Goal: Task Accomplishment & Management: Use online tool/utility

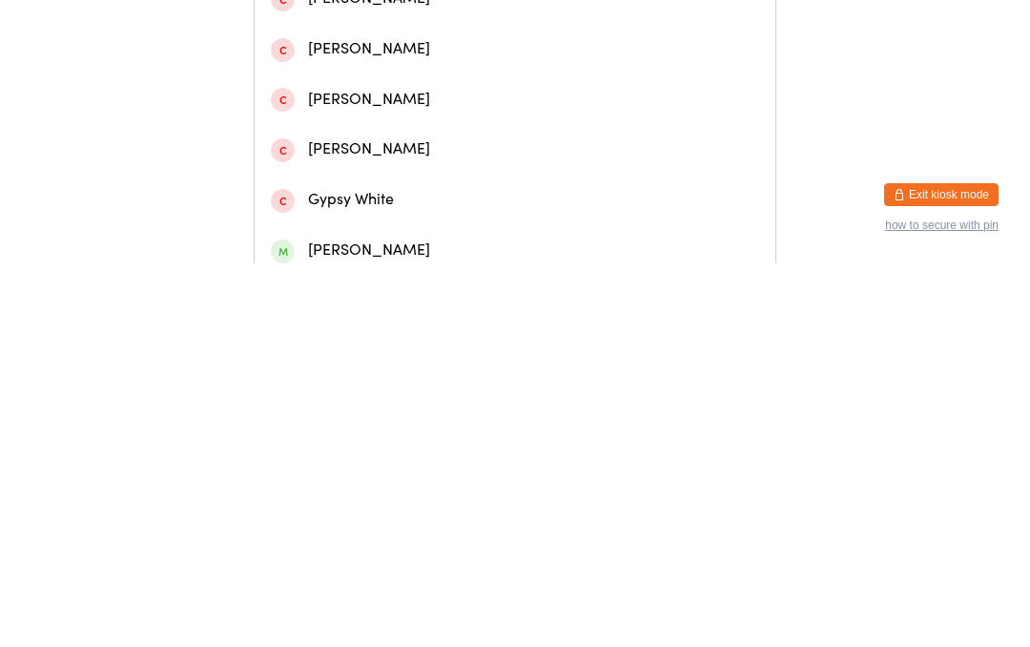
type input "[PERSON_NAME]"
click at [357, 93] on div "[PERSON_NAME]" at bounding box center [515, 81] width 488 height 26
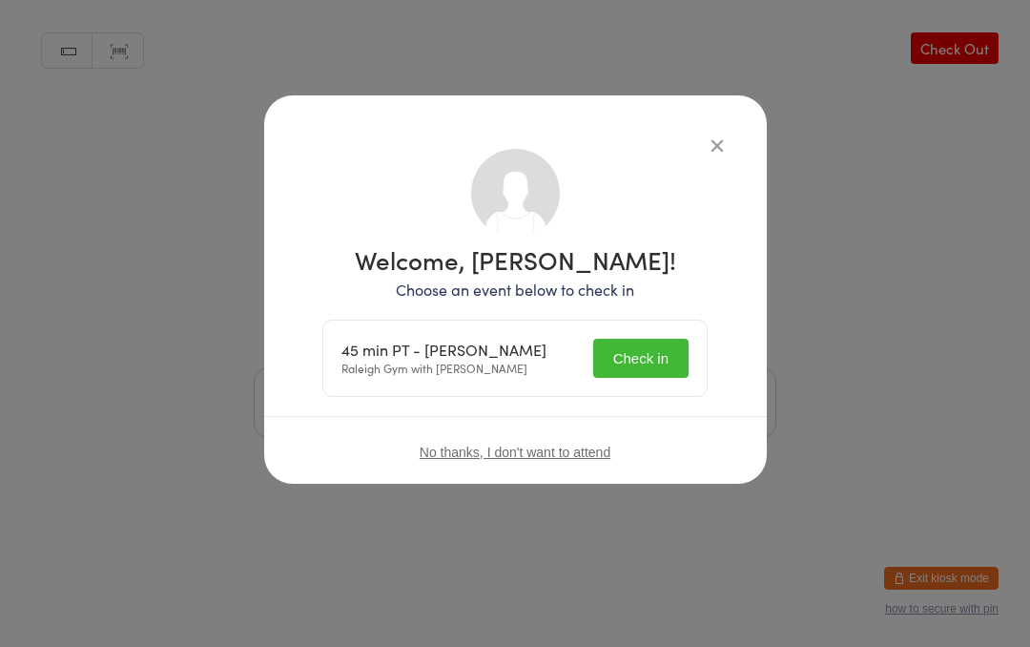
click at [628, 342] on button "Check in" at bounding box center [640, 358] width 95 height 39
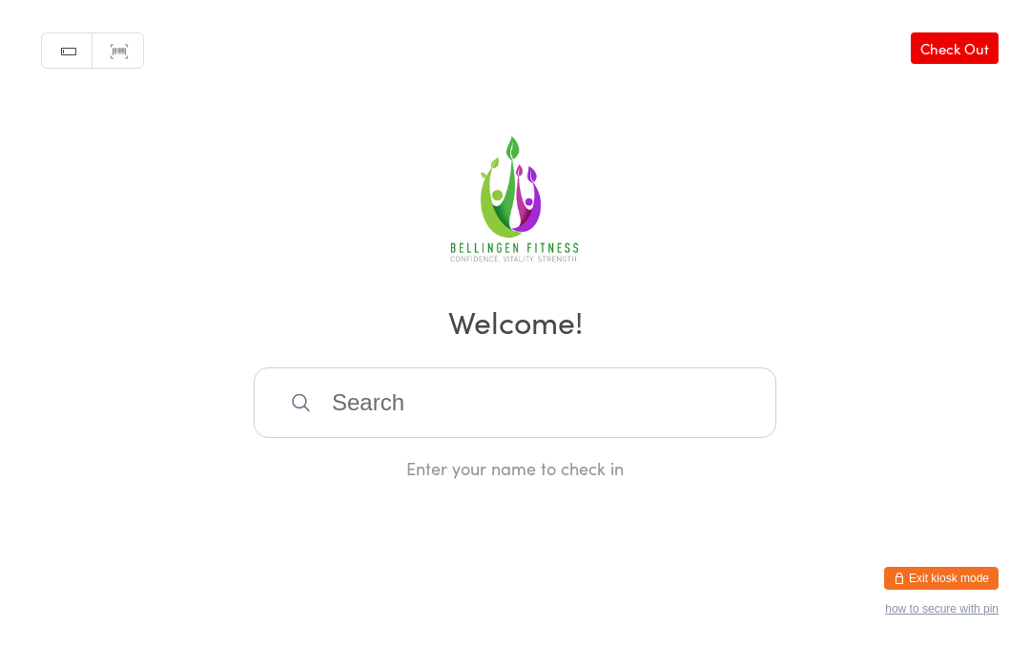
click at [428, 421] on input "search" at bounding box center [515, 402] width 523 height 71
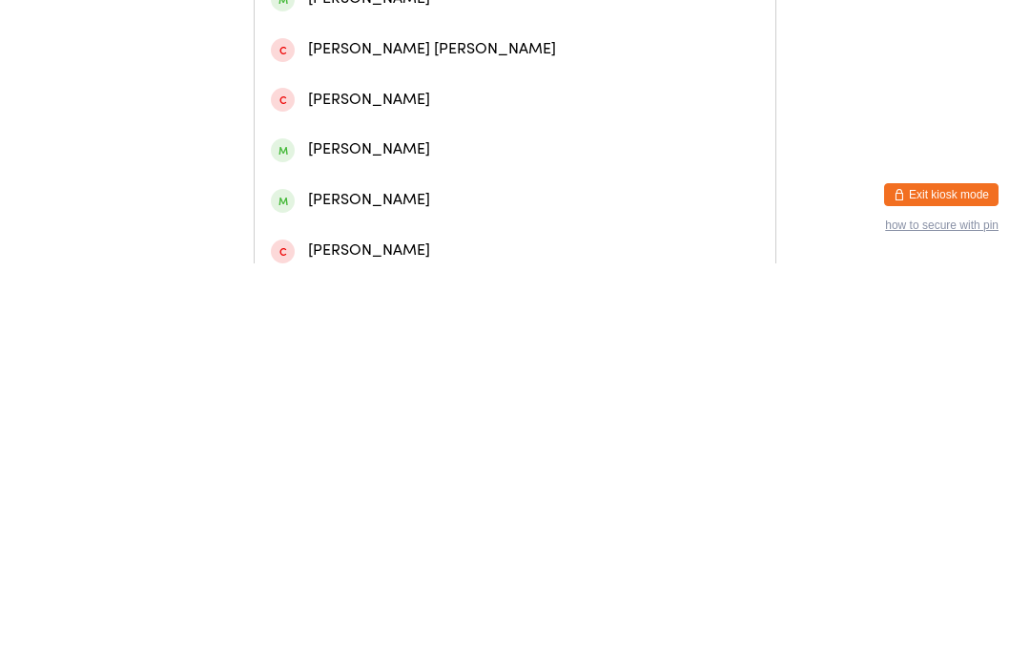
type input "Chase"
click at [400, 194] on div "[PERSON_NAME]" at bounding box center [515, 181] width 488 height 26
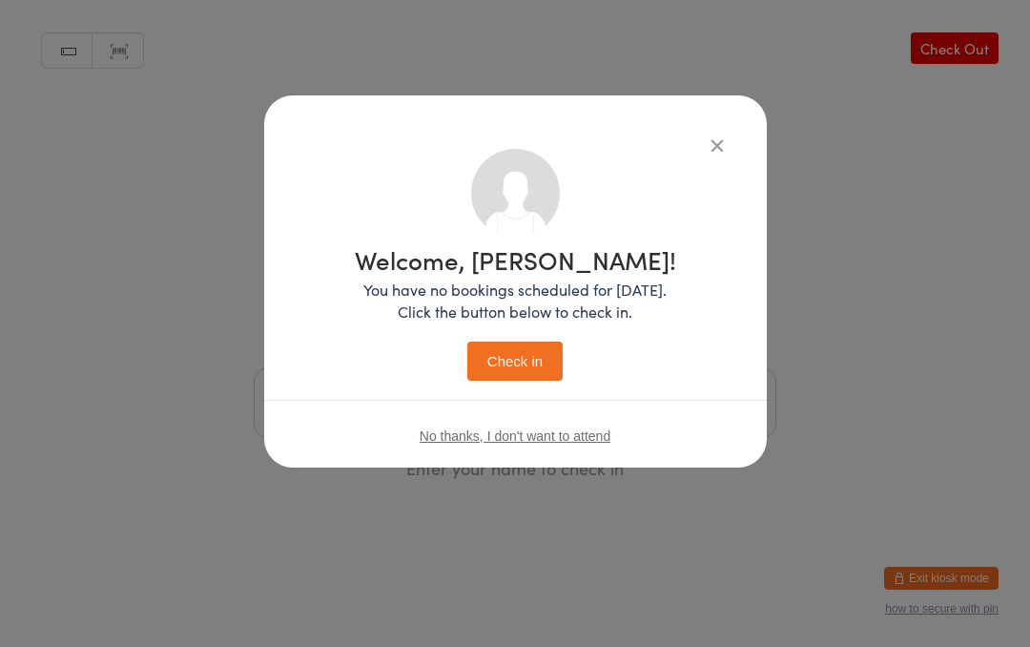
click at [526, 363] on button "Check in" at bounding box center [514, 361] width 95 height 39
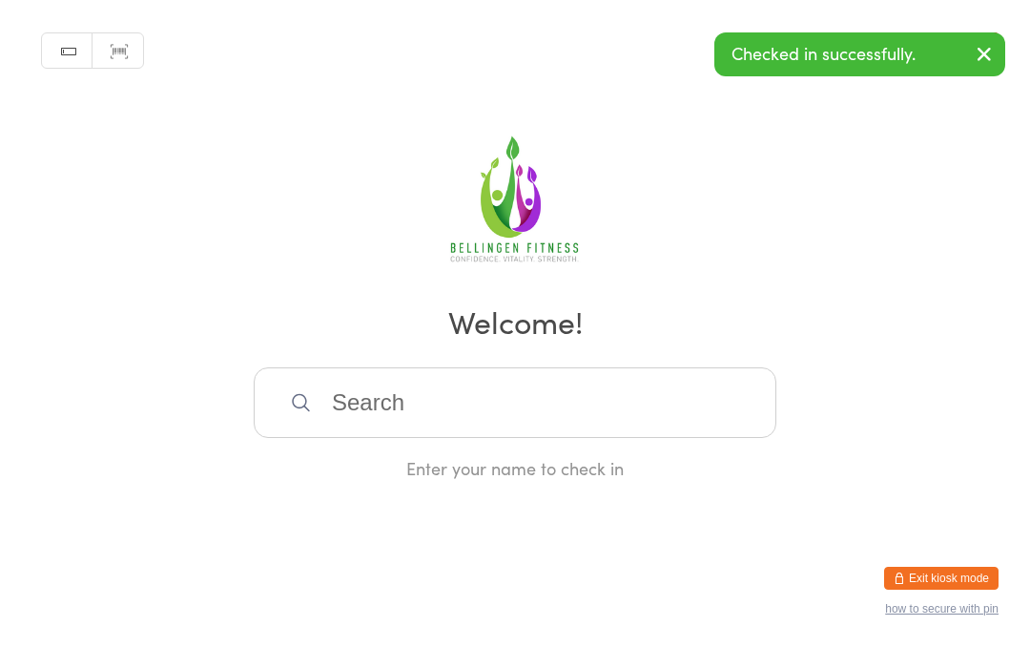
click at [470, 424] on input "search" at bounding box center [515, 402] width 523 height 71
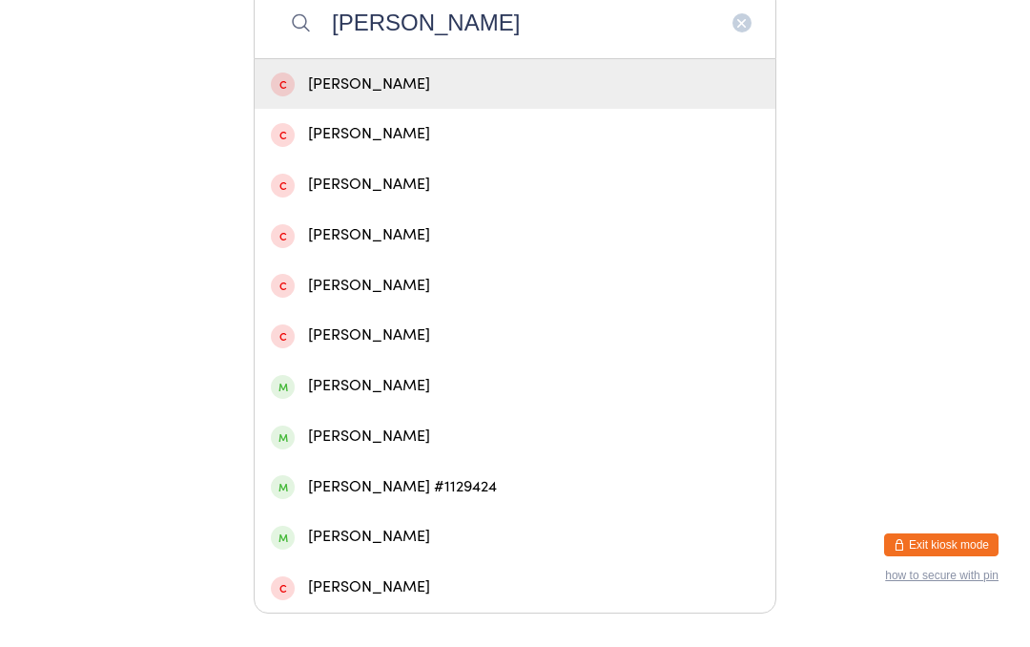
scroll to position [353, 0]
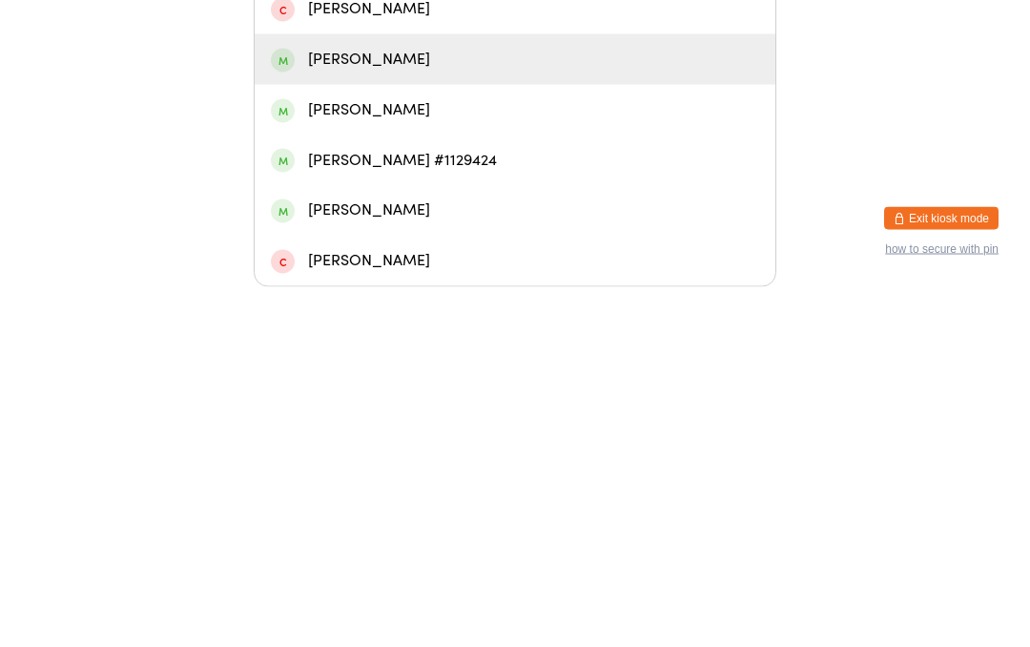
type input "[PERSON_NAME]"
click at [411, 406] on div "[PERSON_NAME]" at bounding box center [515, 419] width 488 height 26
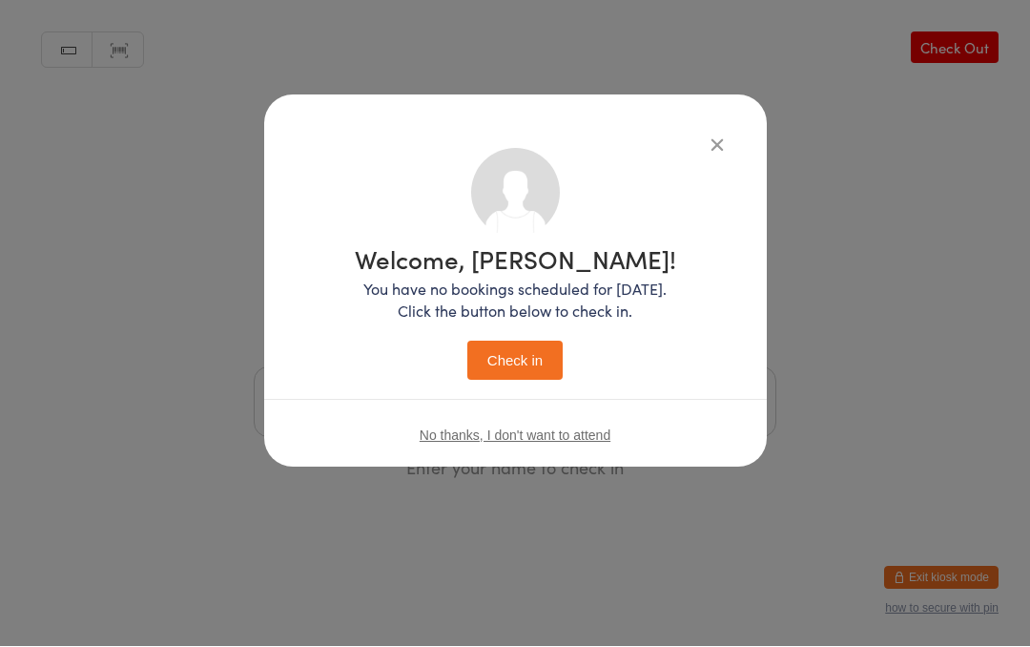
click at [519, 334] on div "Welcome, [PERSON_NAME]! You have no bookings scheduled for [DATE]. Click the bu…" at bounding box center [516, 314] width 322 height 134
click at [524, 365] on button "Check in" at bounding box center [514, 361] width 95 height 39
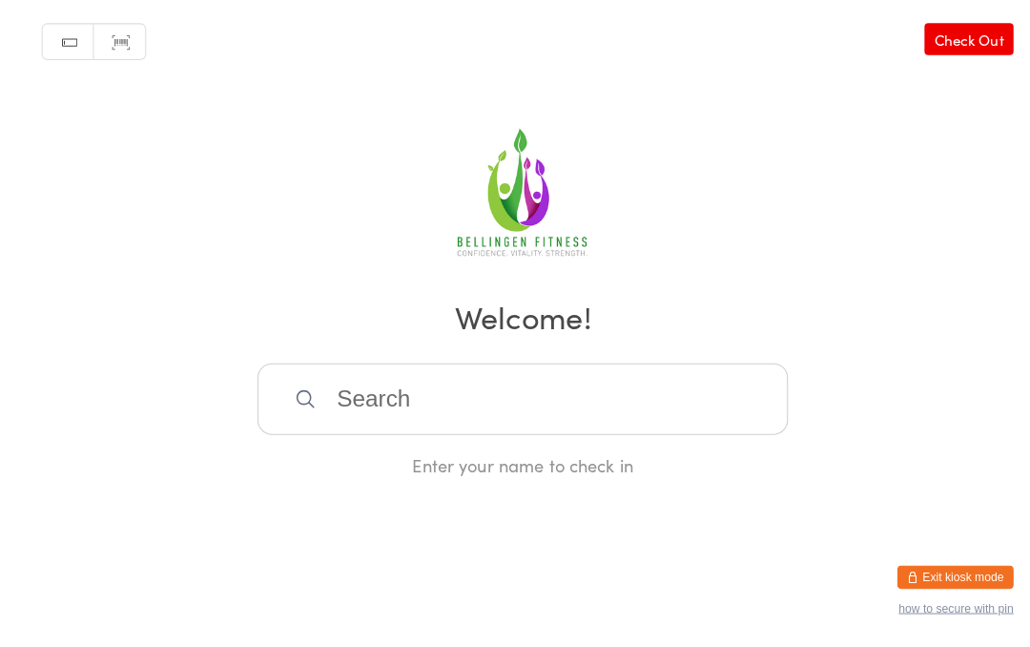
click at [439, 404] on input "search" at bounding box center [515, 402] width 523 height 71
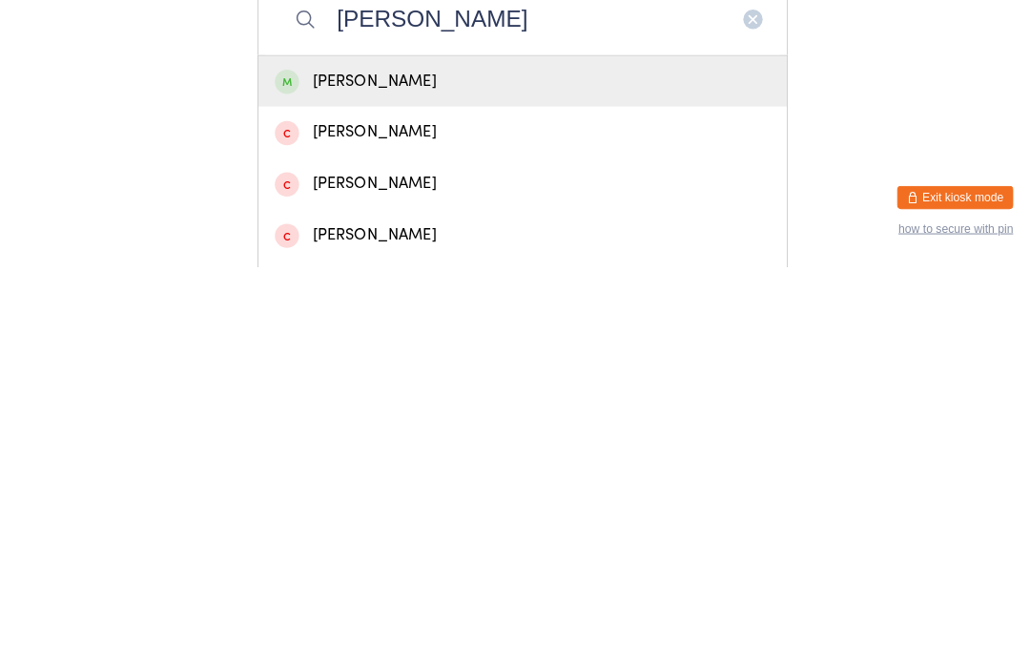
type input "[PERSON_NAME]"
click at [422, 451] on div "[PERSON_NAME]" at bounding box center [515, 464] width 488 height 26
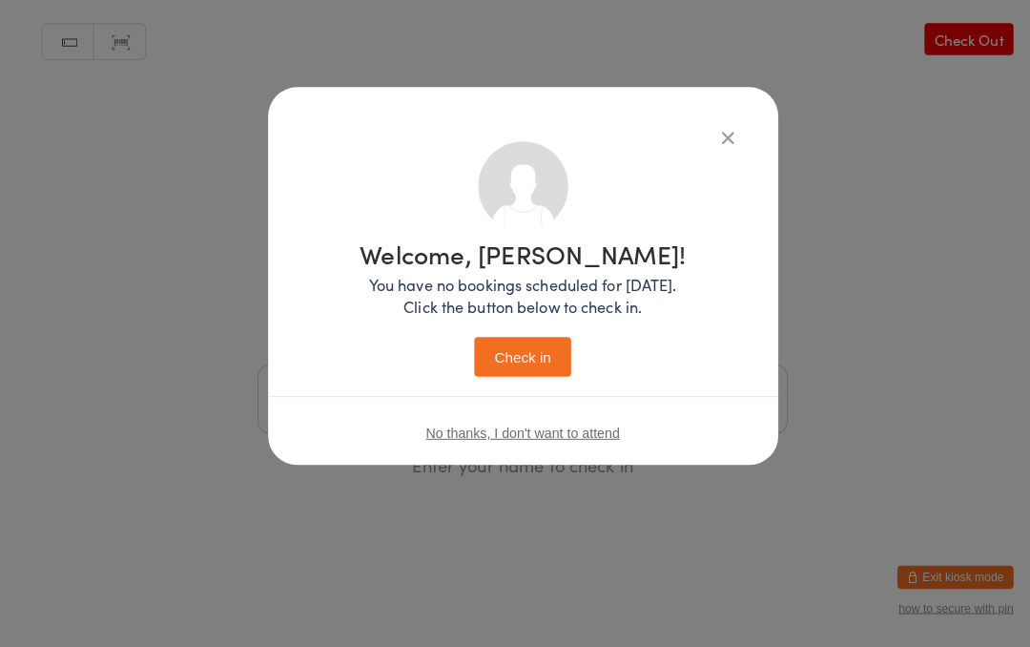
click at [520, 348] on button "Check in" at bounding box center [514, 361] width 95 height 39
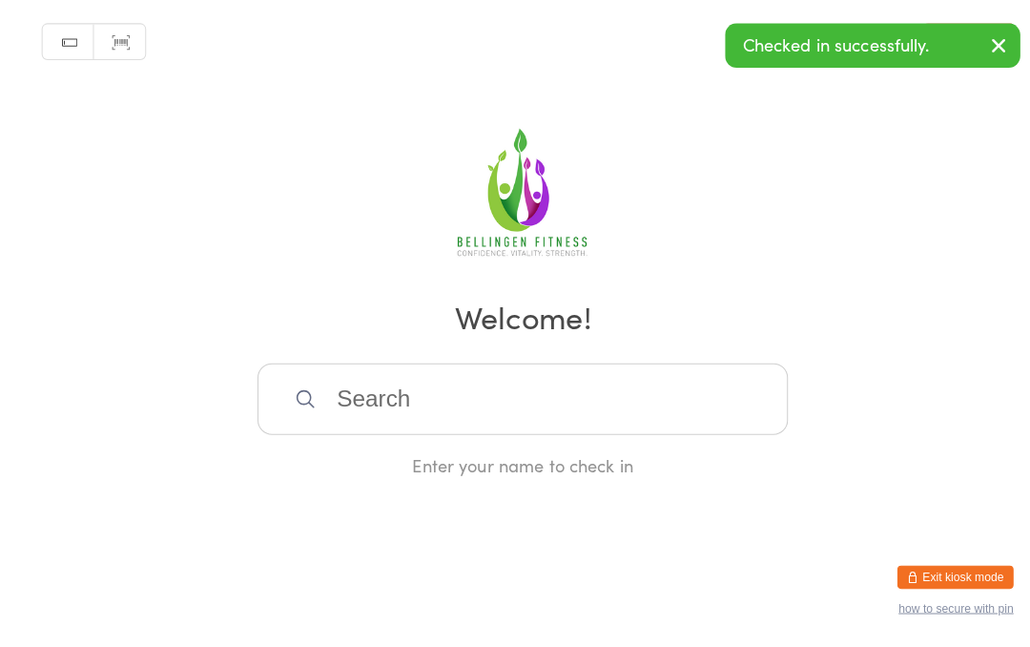
click at [571, 386] on input "search" at bounding box center [515, 402] width 523 height 71
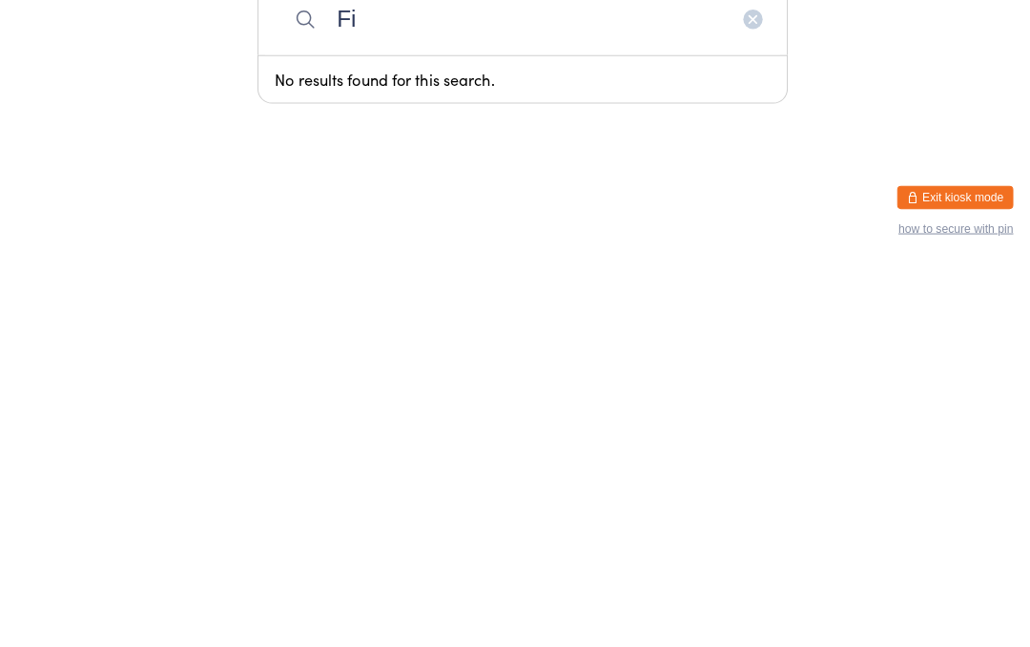
type input "F"
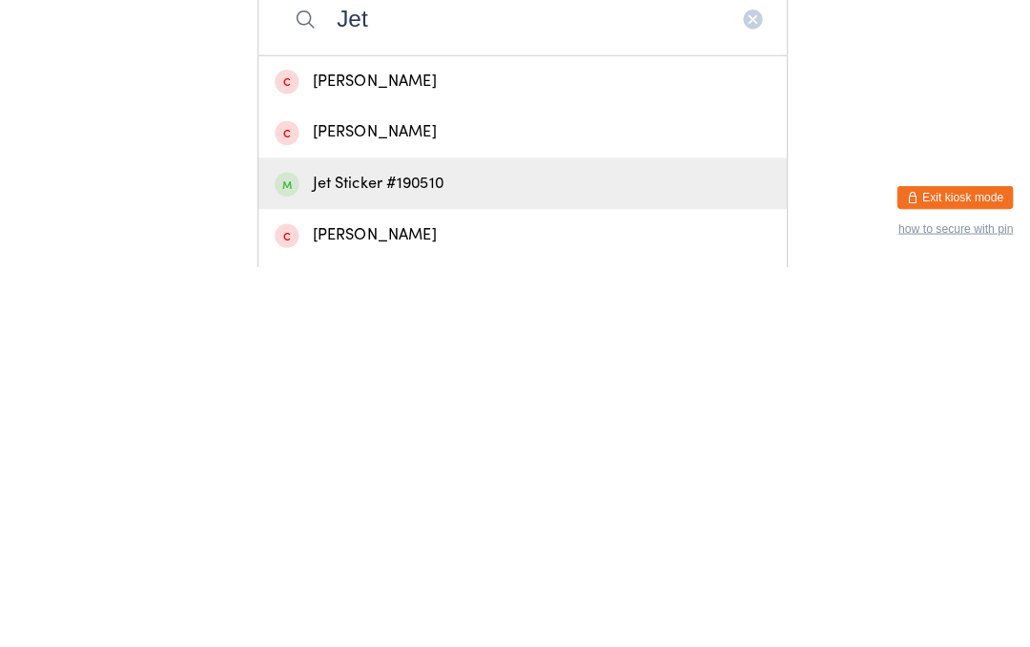
type input "Jet"
click at [430, 551] on div "Jet Sticker #190510" at bounding box center [515, 564] width 488 height 26
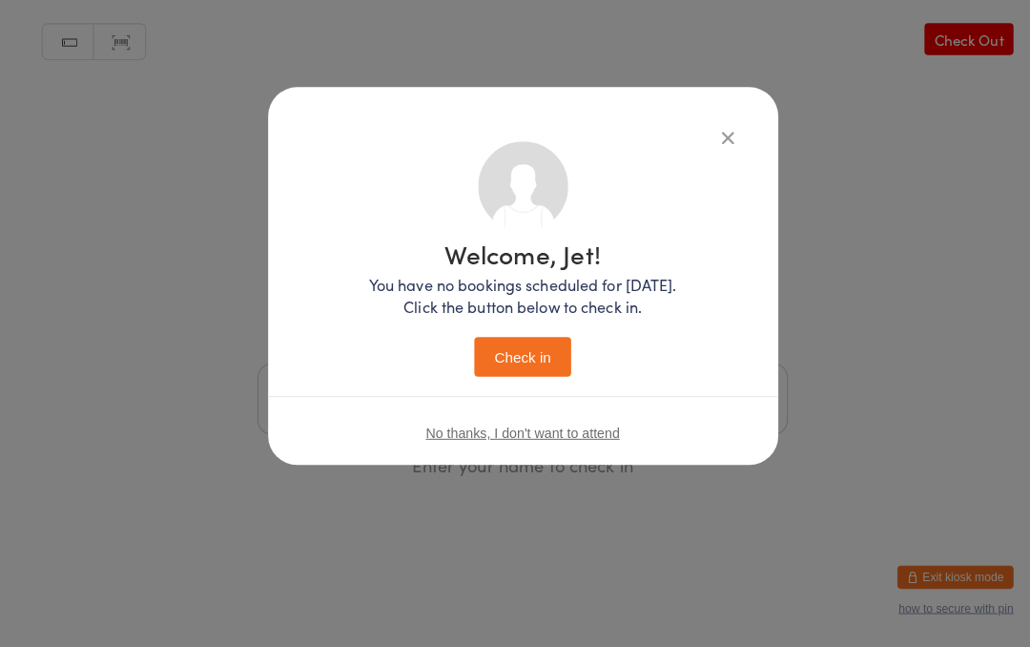
click at [515, 357] on button "Check in" at bounding box center [514, 361] width 95 height 39
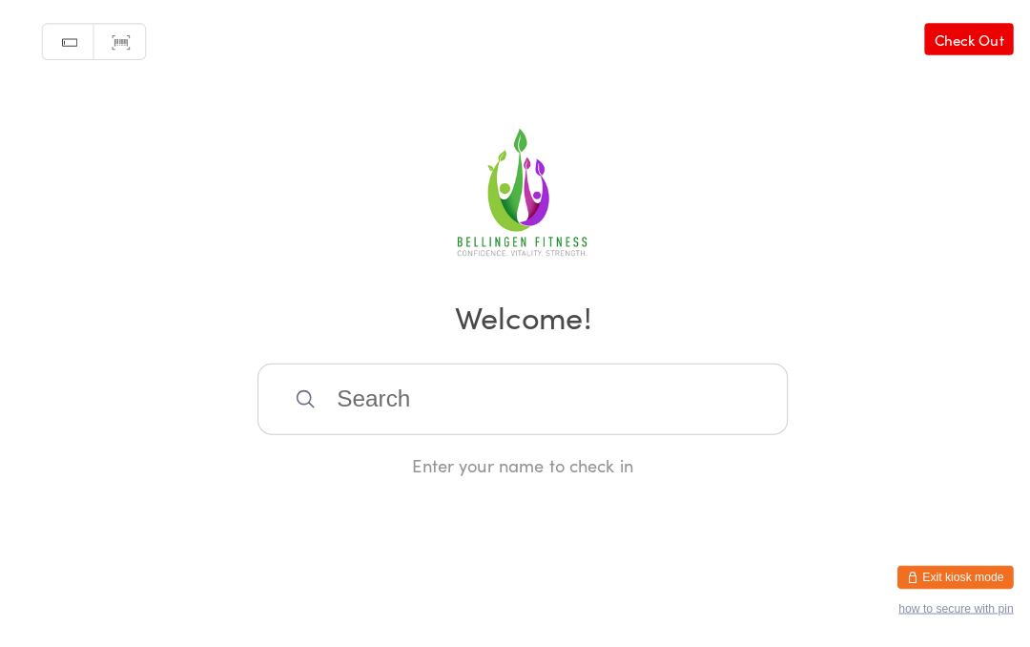
click at [343, 394] on input "search" at bounding box center [515, 402] width 523 height 71
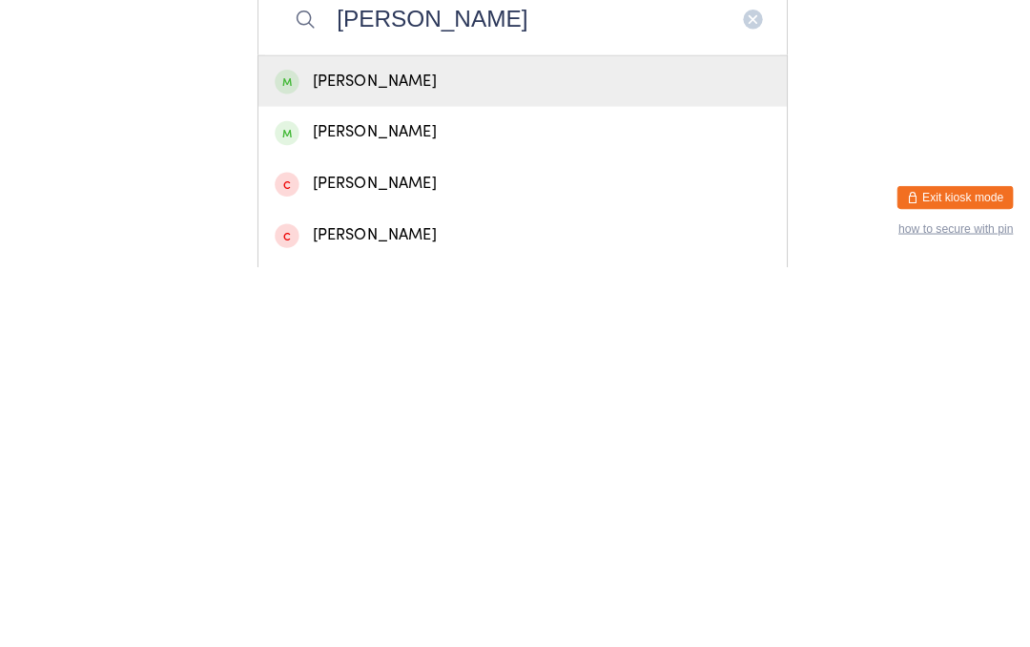
type input "[PERSON_NAME]"
click at [501, 451] on div "[PERSON_NAME]" at bounding box center [515, 464] width 488 height 26
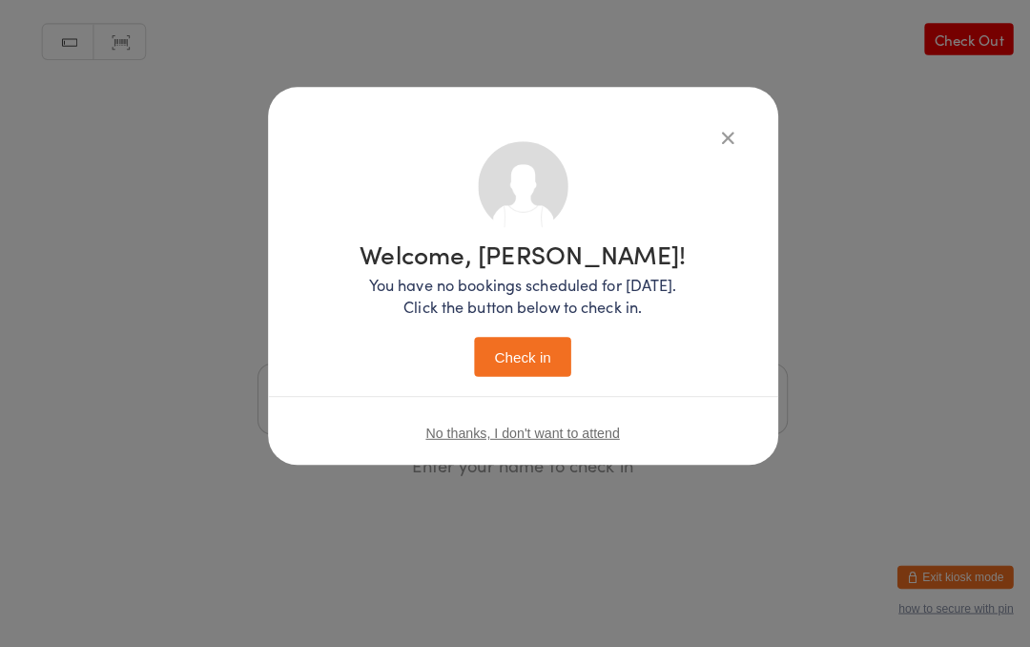
click at [518, 349] on button "Check in" at bounding box center [514, 361] width 95 height 39
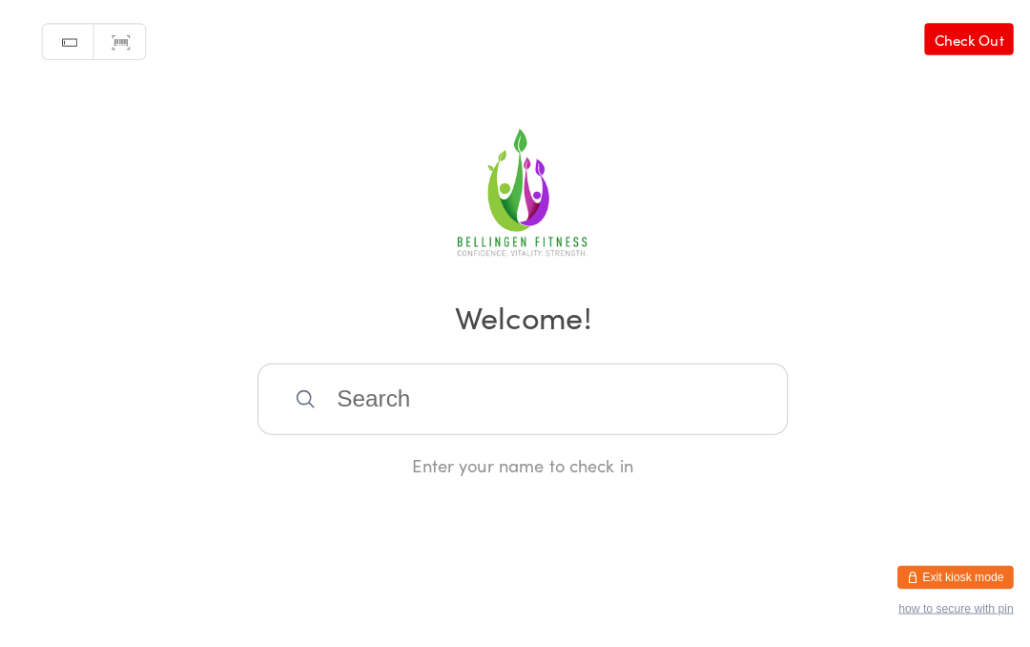
click at [485, 405] on input "search" at bounding box center [515, 402] width 523 height 71
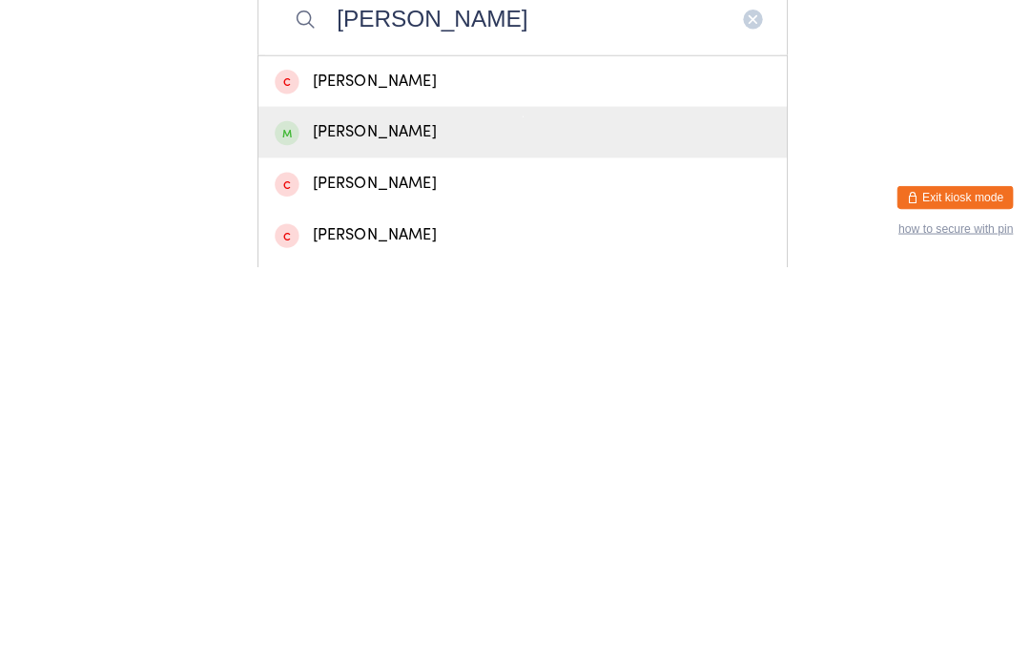
type input "[PERSON_NAME]"
click at [383, 501] on div "[PERSON_NAME]" at bounding box center [515, 514] width 488 height 26
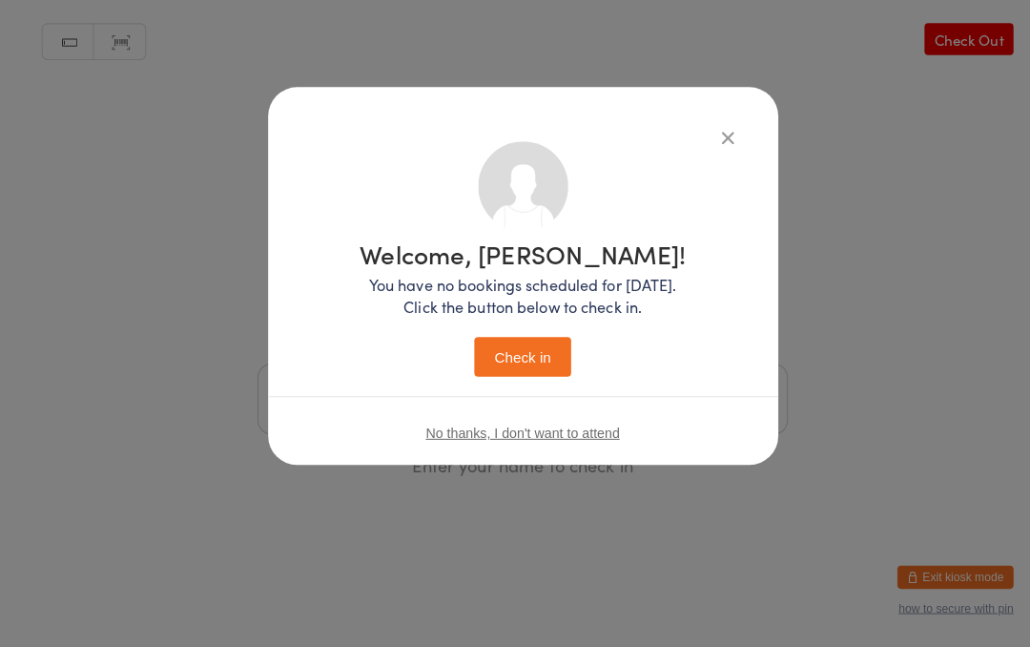
click at [537, 342] on button "Check in" at bounding box center [514, 361] width 95 height 39
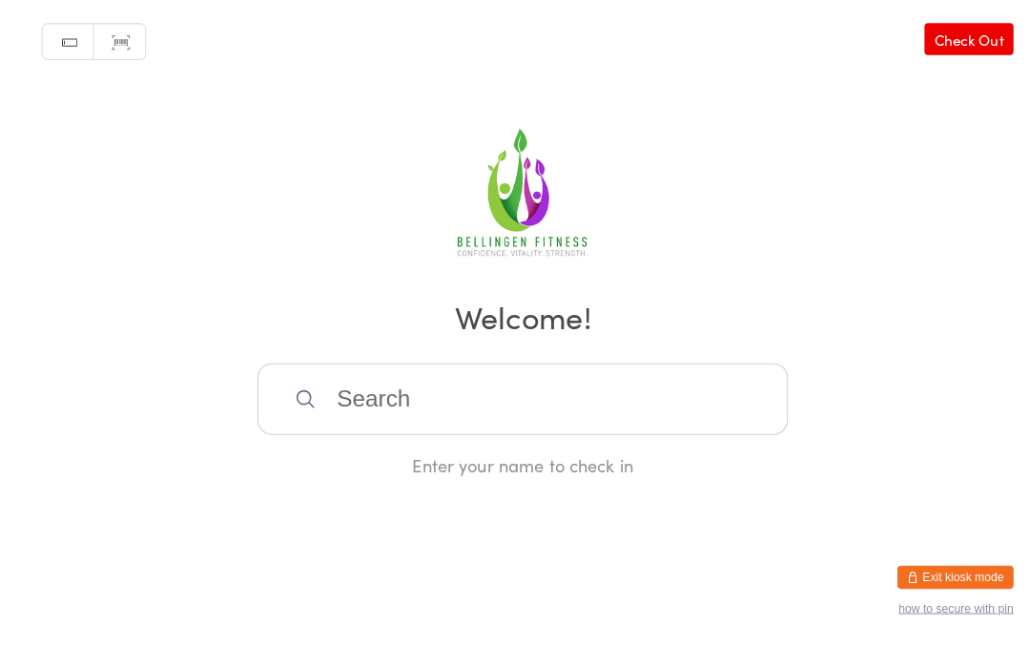
click at [529, 412] on input "search" at bounding box center [515, 402] width 523 height 71
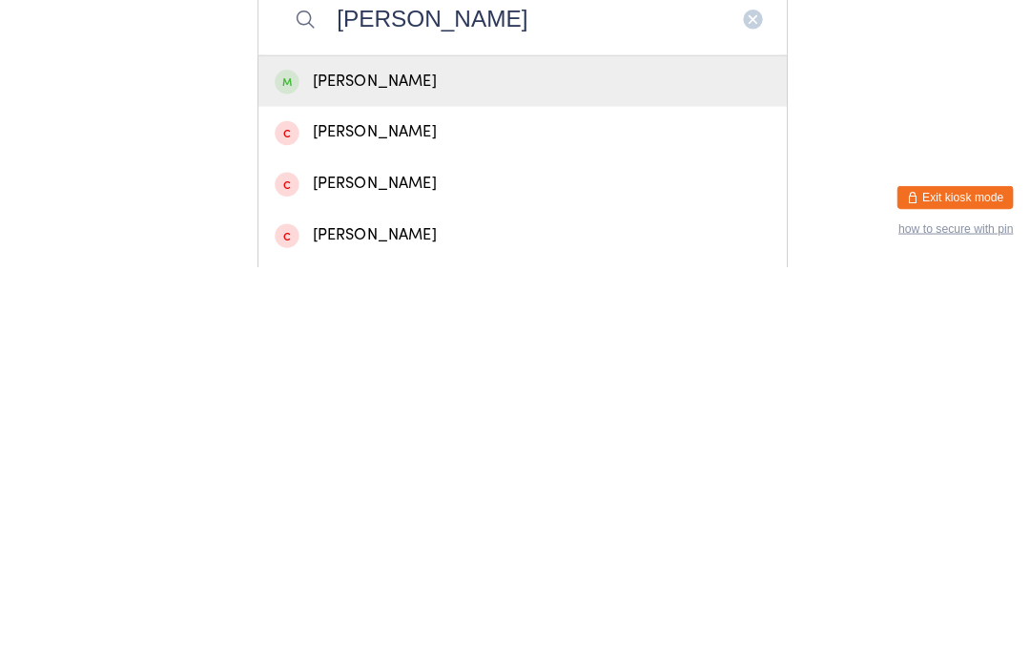
type input "[PERSON_NAME]"
click at [416, 451] on div "[PERSON_NAME]" at bounding box center [515, 464] width 488 height 26
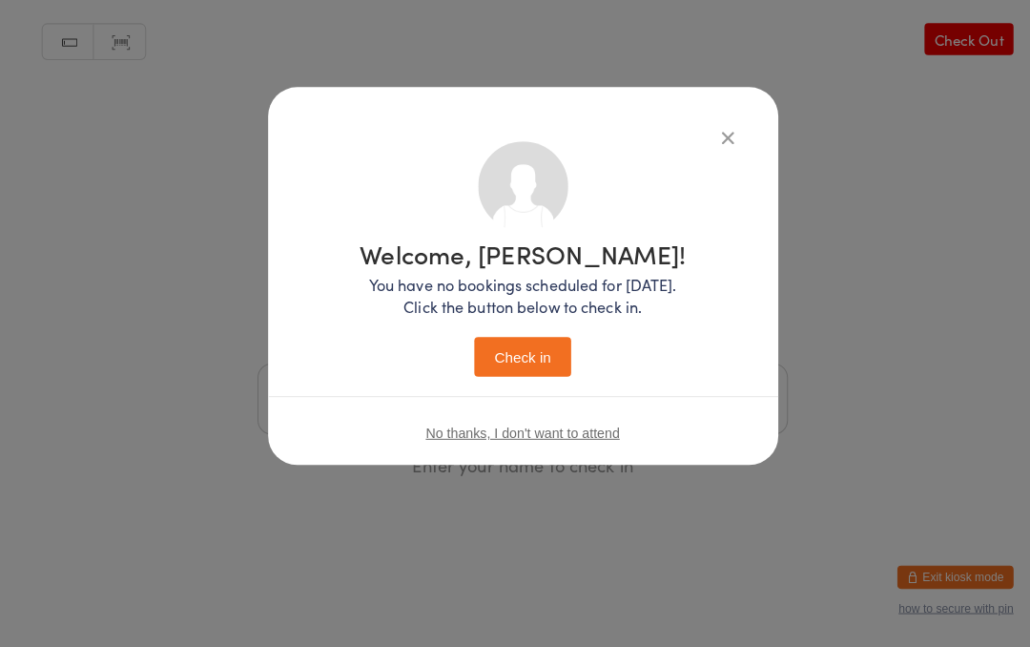
click at [537, 357] on button "Check in" at bounding box center [514, 361] width 95 height 39
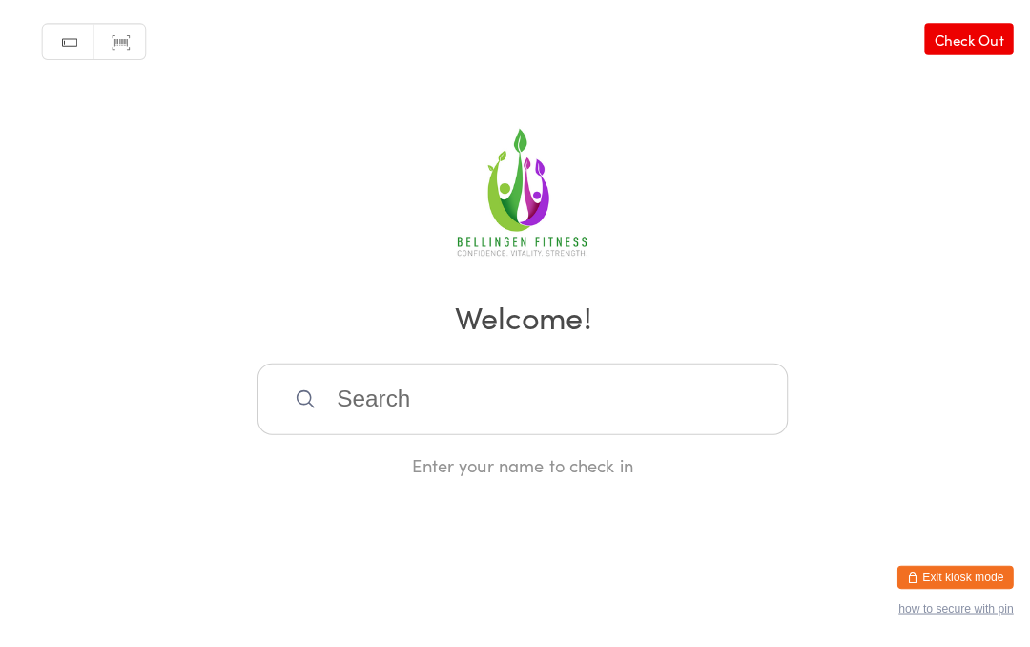
click at [676, 416] on input "search" at bounding box center [515, 402] width 523 height 71
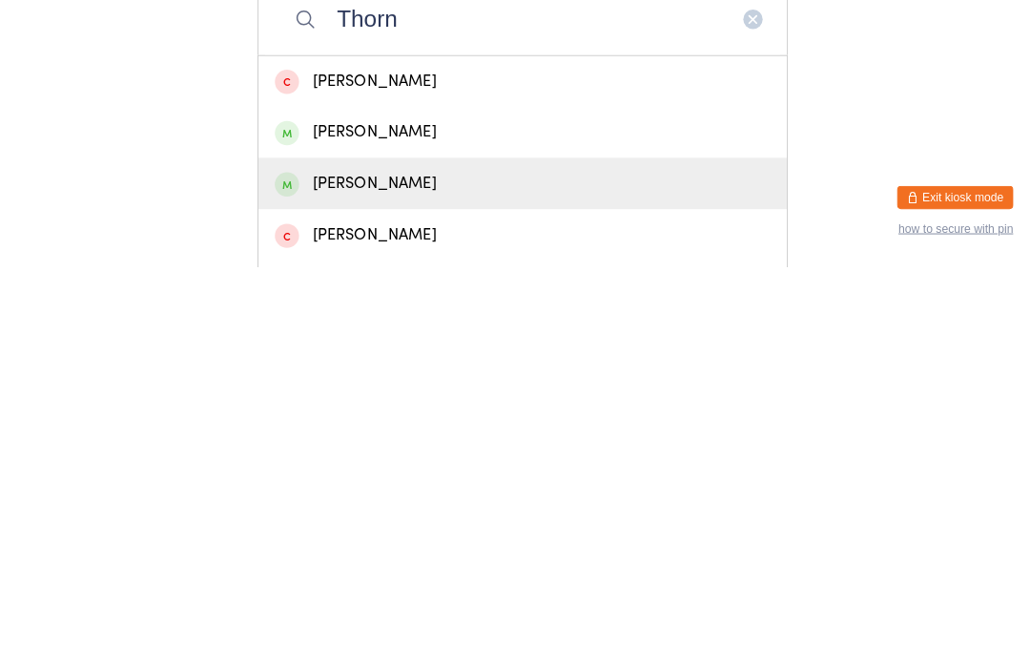
type input "Thorn"
click at [426, 551] on div "[PERSON_NAME]" at bounding box center [515, 564] width 488 height 26
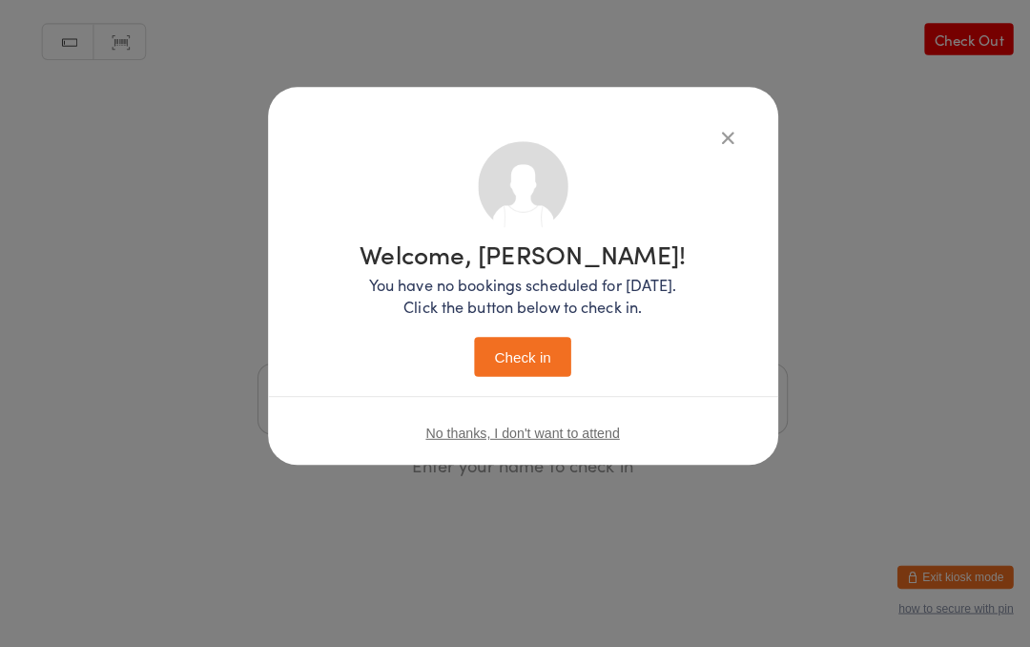
click at [516, 358] on button "Check in" at bounding box center [514, 361] width 95 height 39
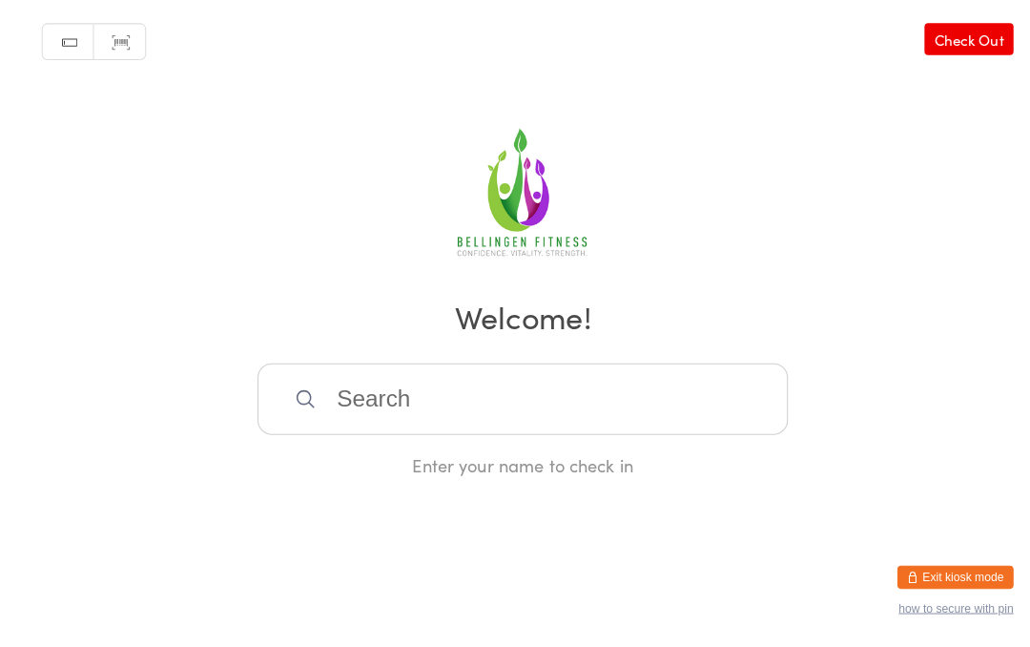
click at [573, 438] on input "search" at bounding box center [515, 402] width 523 height 71
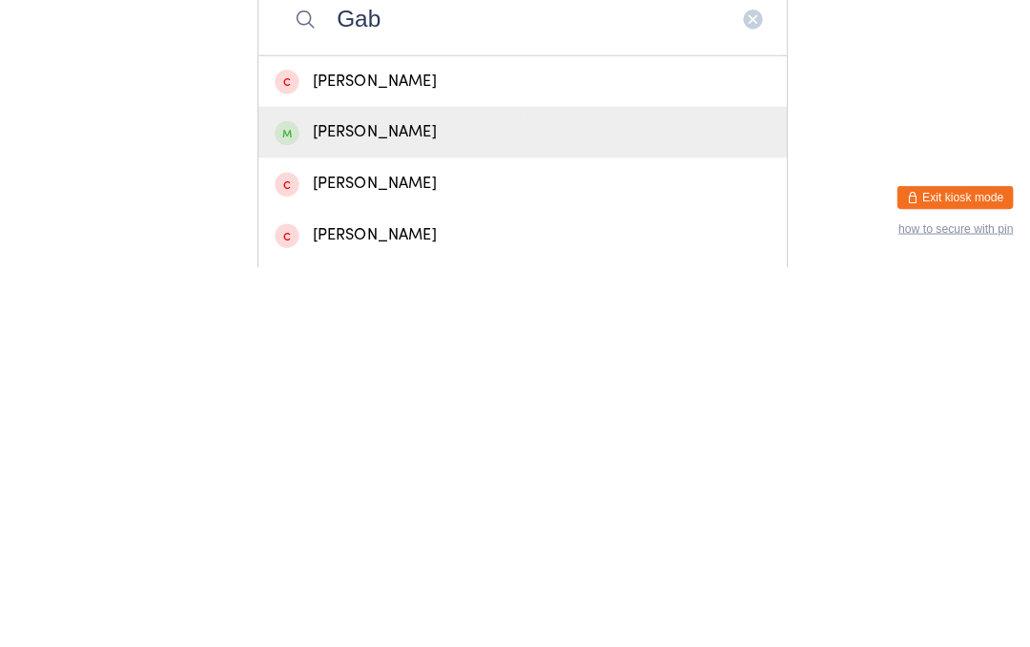
type input "Gab"
click at [400, 501] on div "[PERSON_NAME]" at bounding box center [515, 514] width 488 height 26
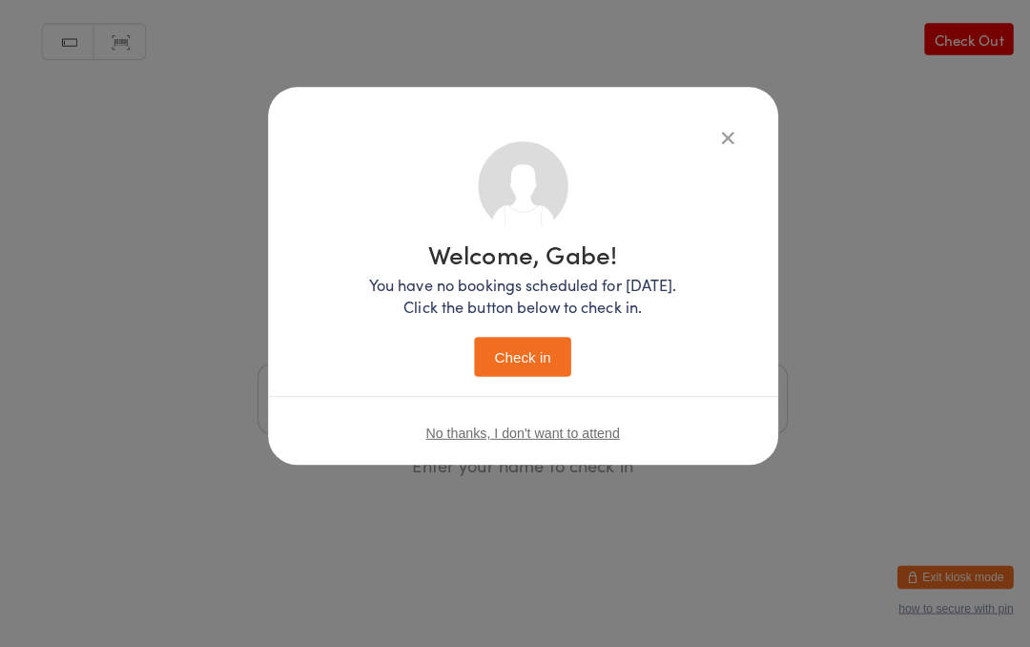
click at [515, 358] on button "Check in" at bounding box center [514, 361] width 95 height 39
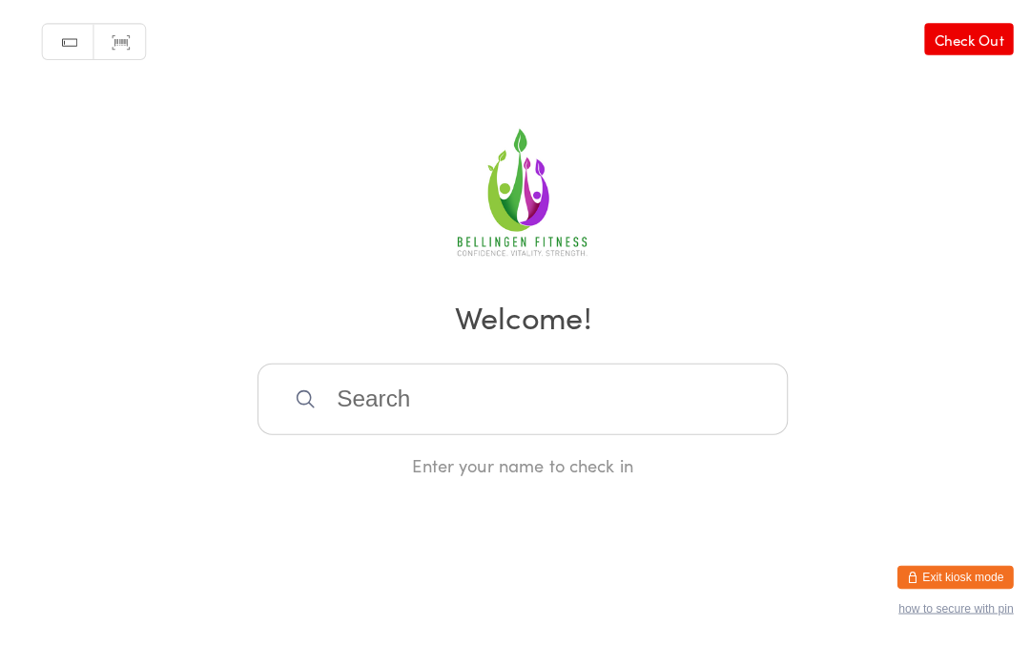
click at [442, 380] on input "search" at bounding box center [515, 402] width 523 height 71
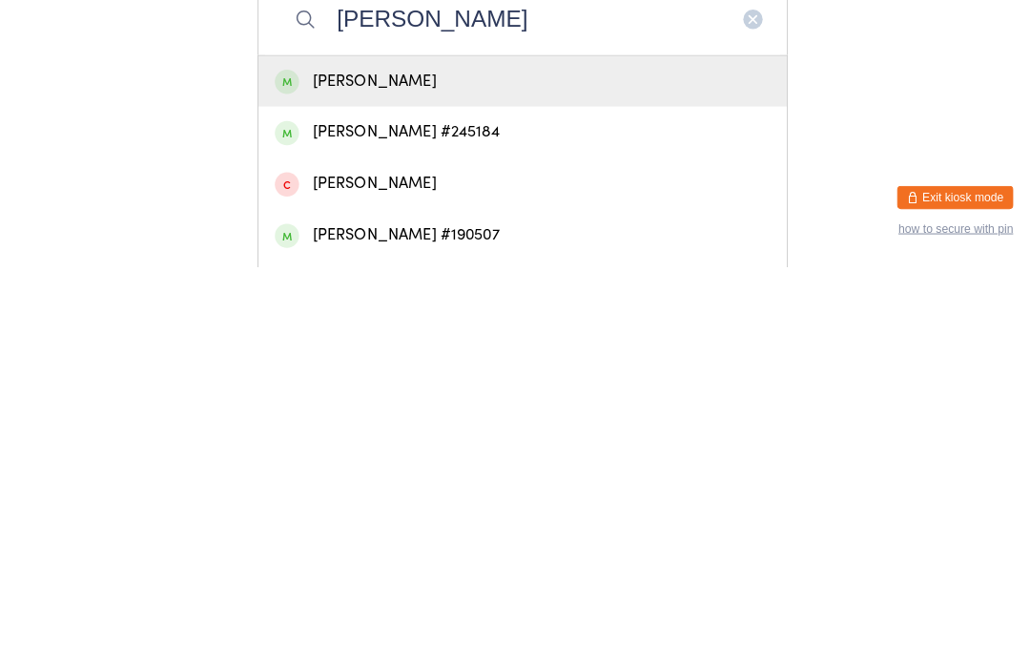
type input "[PERSON_NAME]"
click at [355, 602] on div "[PERSON_NAME] #190507" at bounding box center [515, 615] width 488 height 26
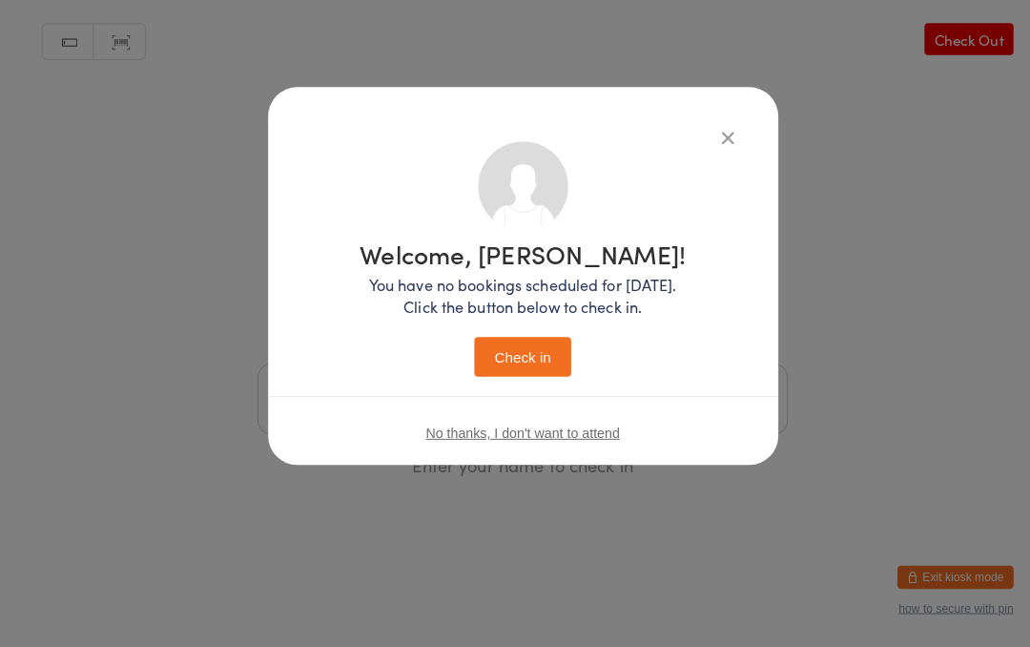
click at [534, 344] on button "Check in" at bounding box center [514, 361] width 95 height 39
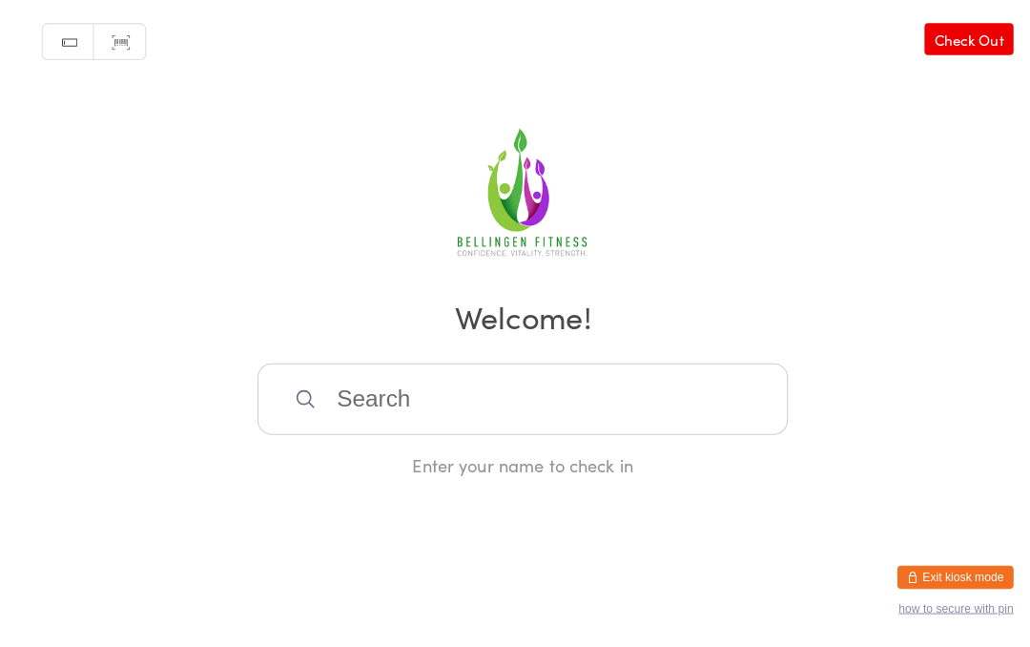
click at [612, 438] on input "search" at bounding box center [515, 402] width 523 height 71
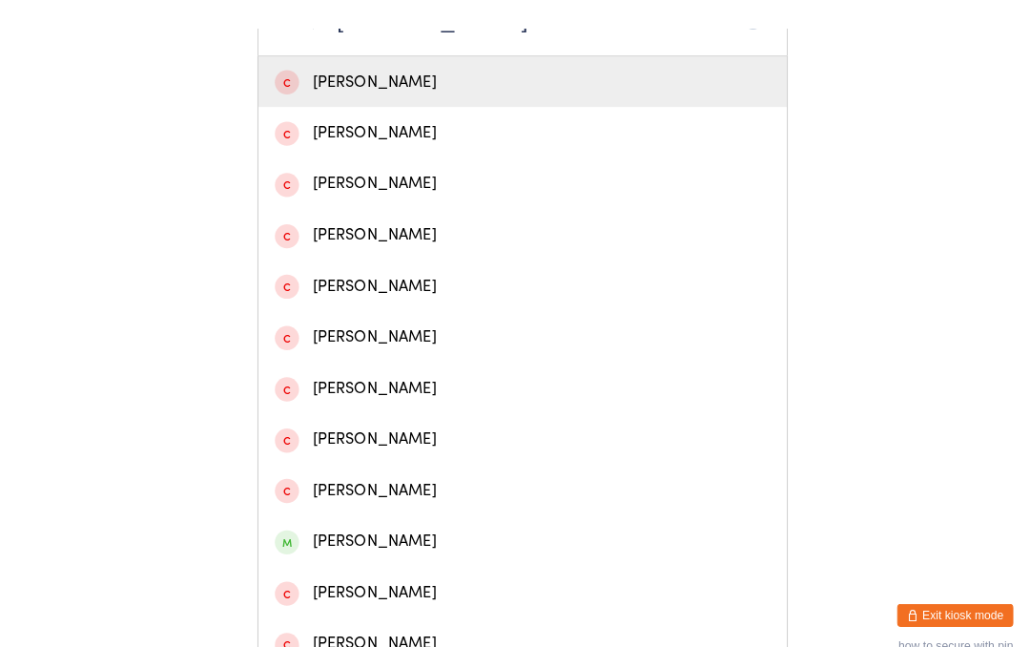
scroll to position [412, 0]
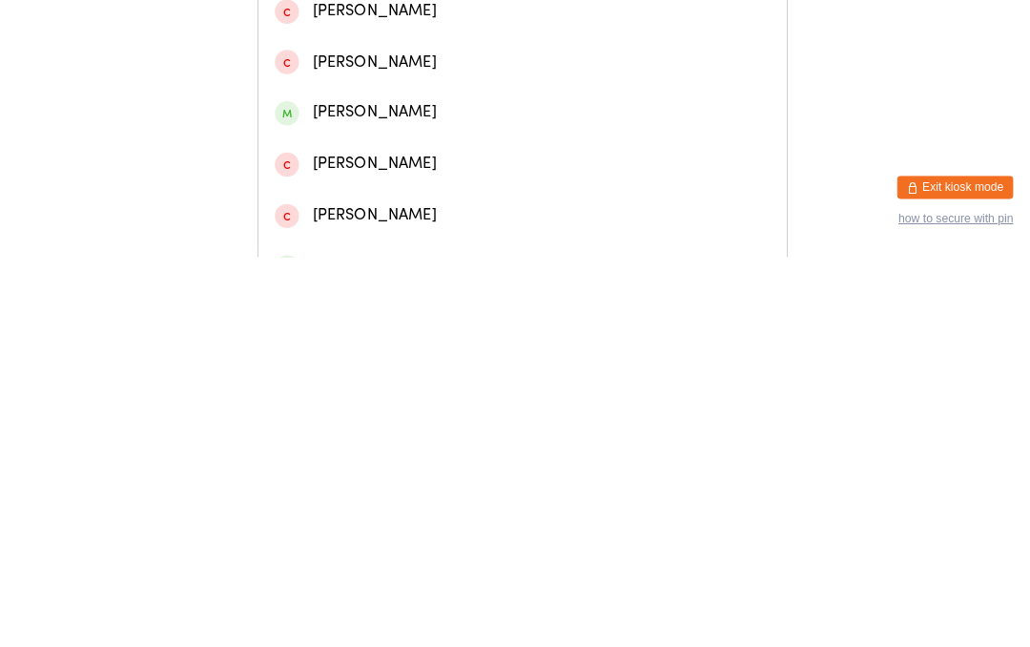
type input "[PERSON_NAME]"
click at [419, 491] on div "[PERSON_NAME]" at bounding box center [515, 504] width 488 height 26
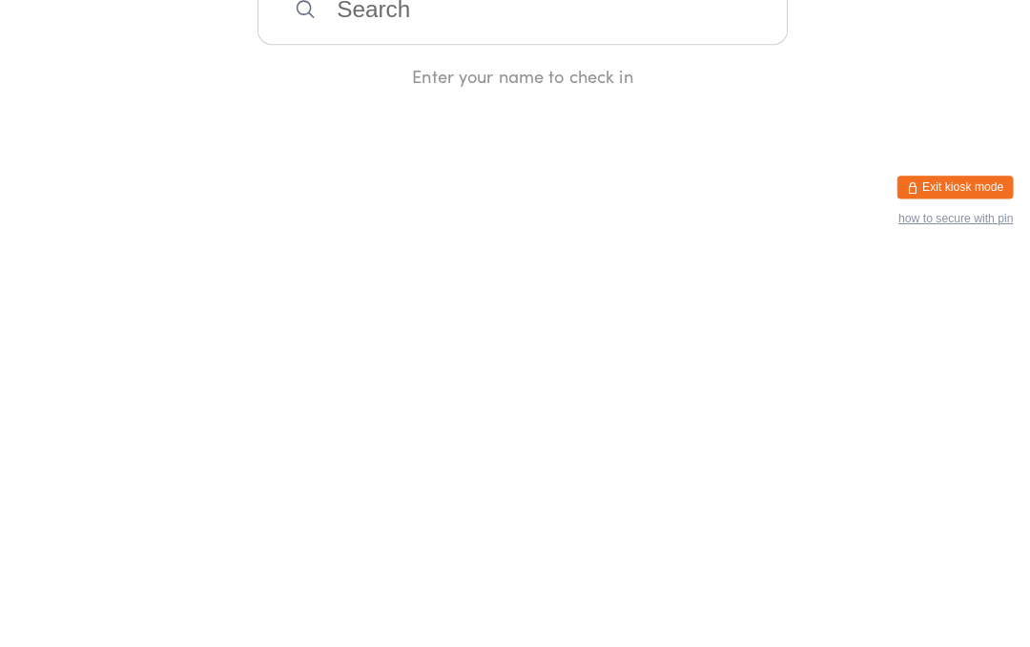
scroll to position [0, 0]
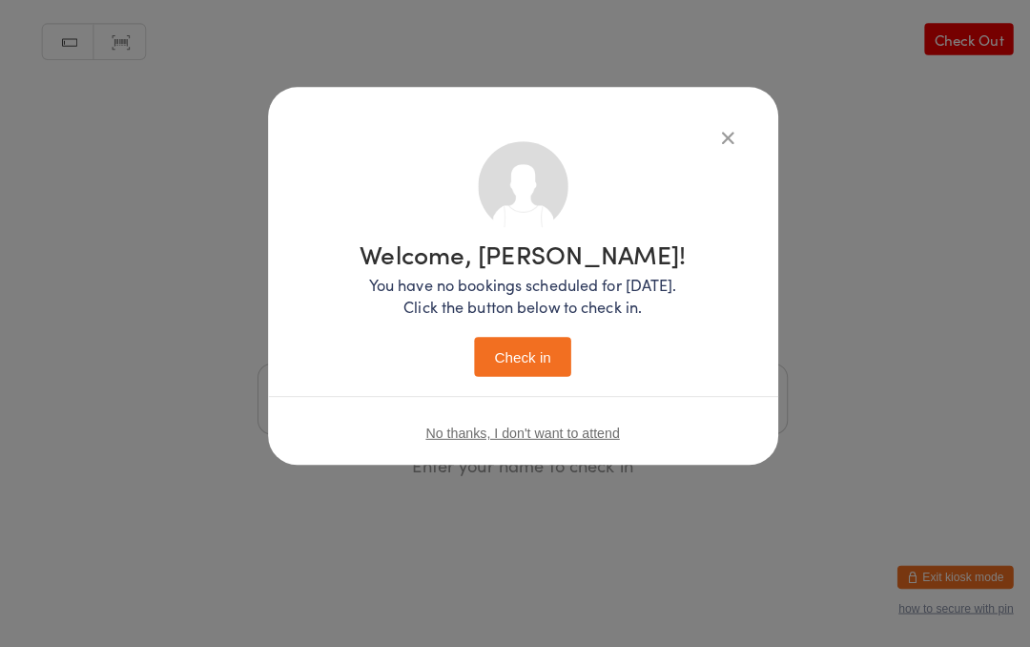
click at [544, 364] on button "Check in" at bounding box center [514, 361] width 95 height 39
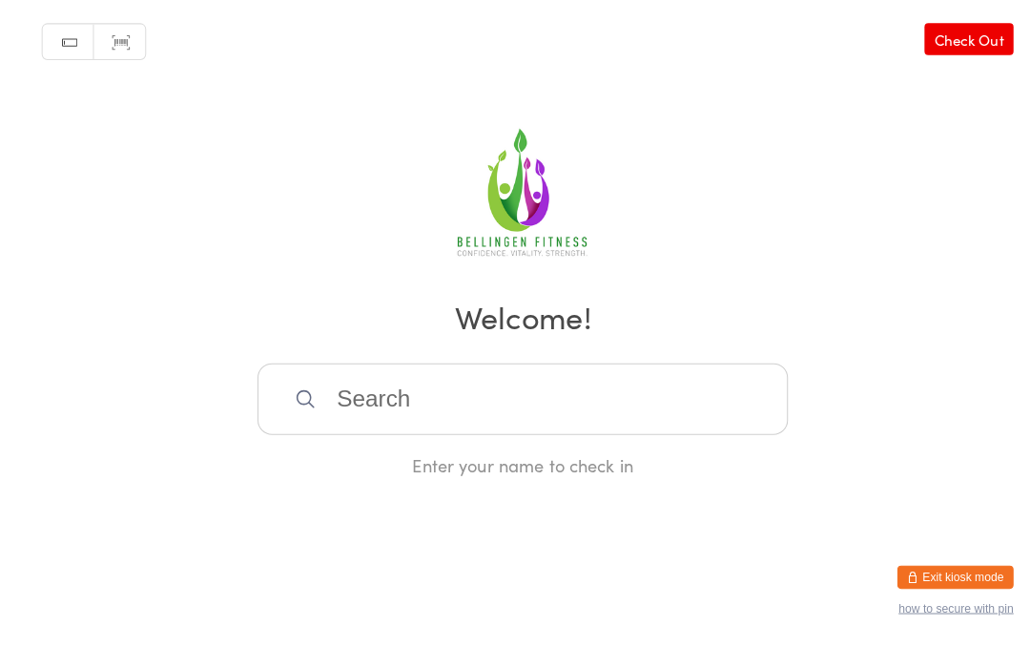
click at [510, 391] on input "search" at bounding box center [515, 402] width 523 height 71
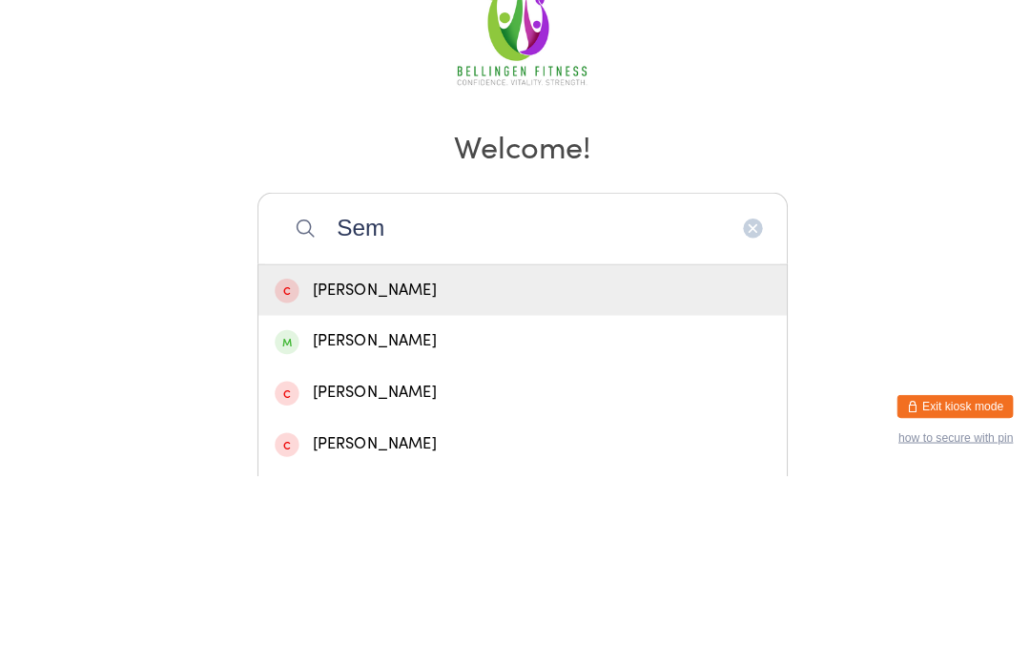
click at [855, 300] on h2 "Welcome!" at bounding box center [515, 321] width 992 height 43
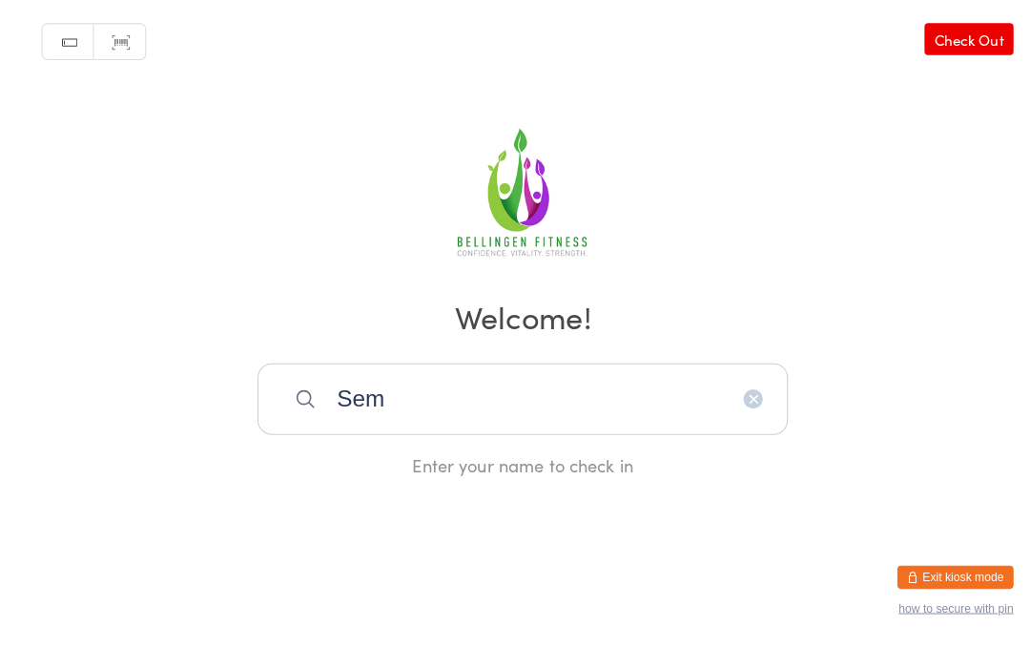
click at [509, 425] on input "Sem" at bounding box center [515, 402] width 523 height 71
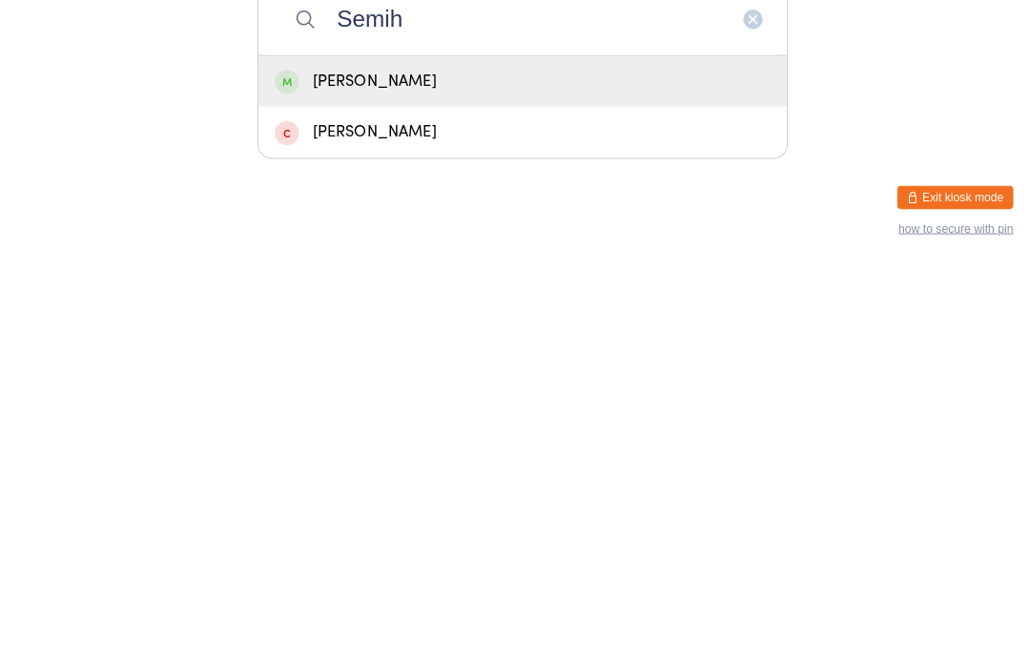
type input "Semih"
click at [538, 451] on div "[PERSON_NAME]" at bounding box center [515, 464] width 488 height 26
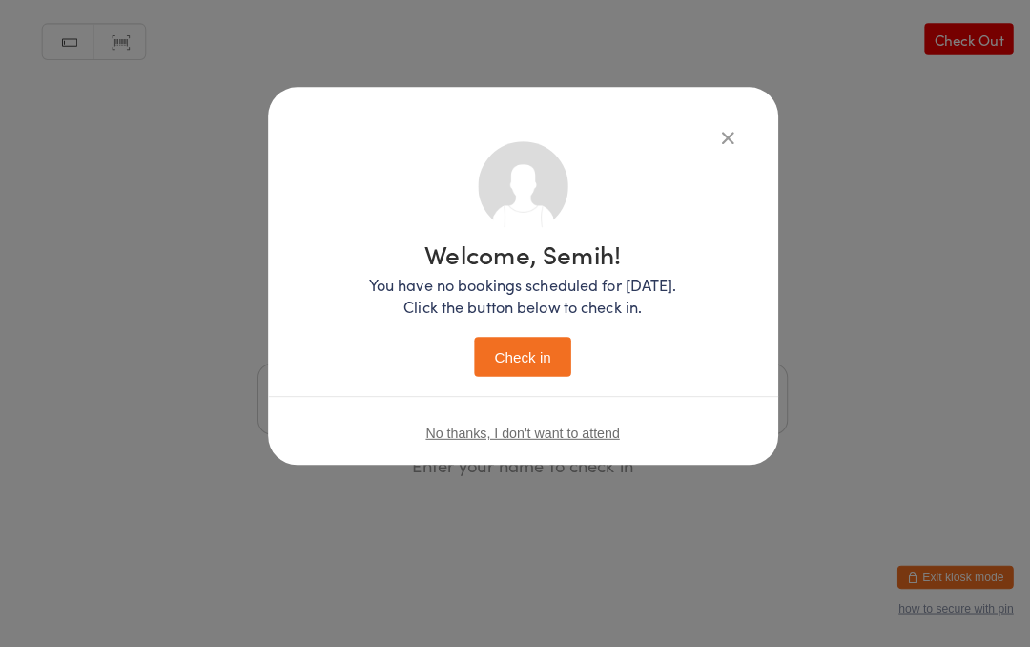
click at [540, 348] on button "Check in" at bounding box center [514, 361] width 95 height 39
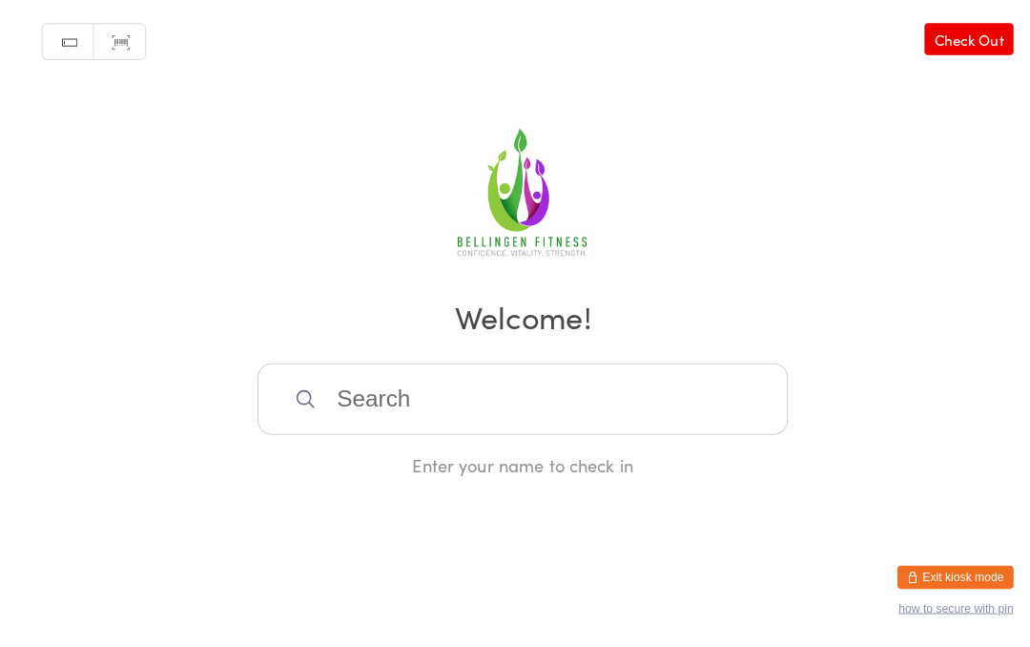
click at [480, 402] on input "search" at bounding box center [515, 402] width 523 height 71
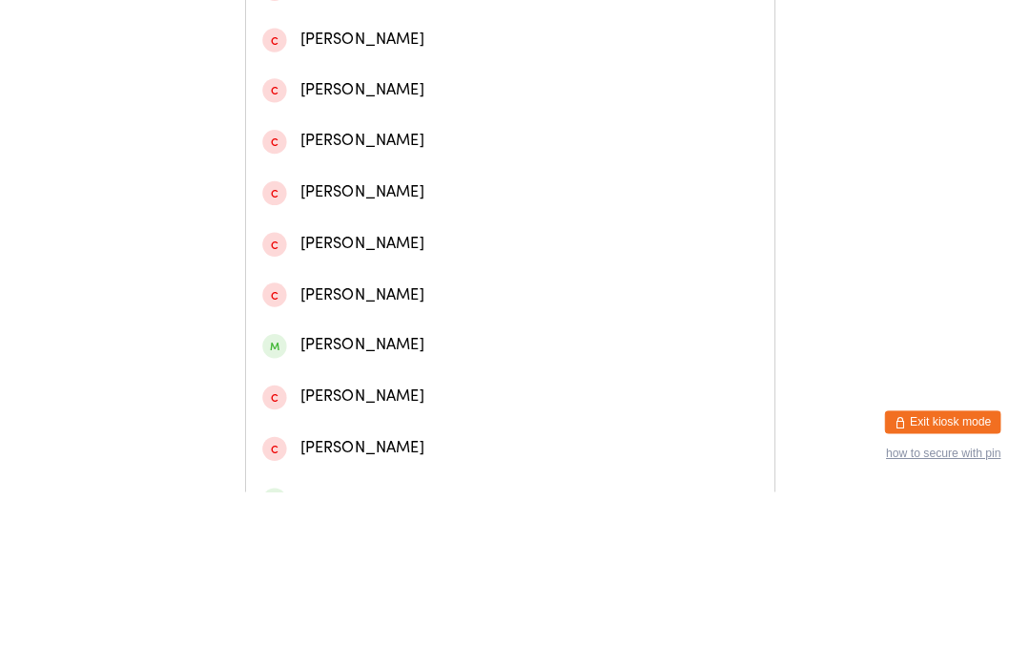
scroll to position [415, 0]
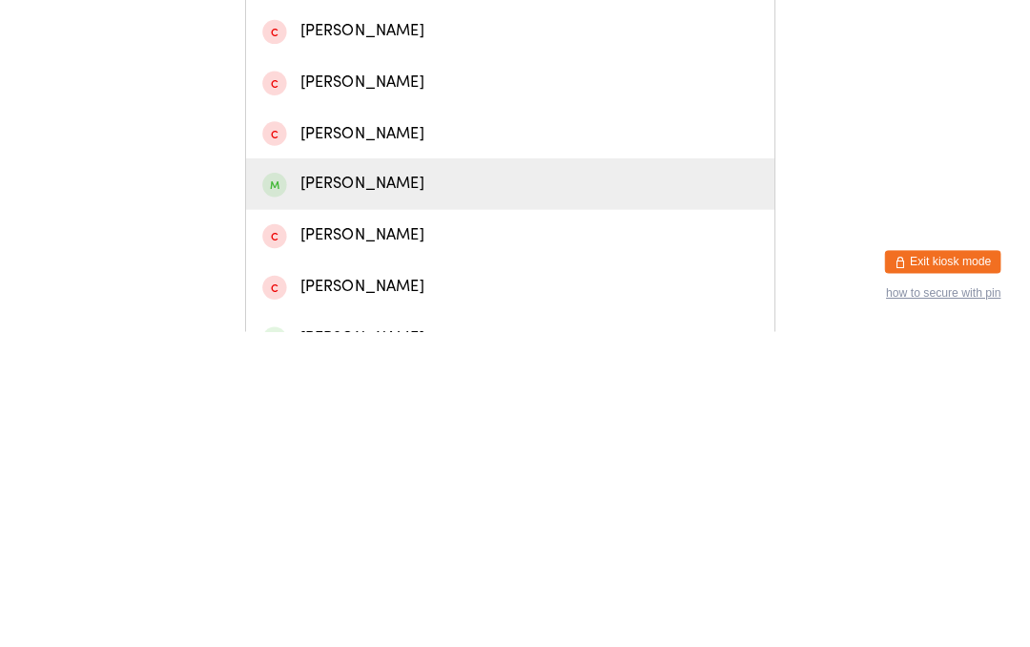
type input "[PERSON_NAME]"
click at [307, 488] on div "[PERSON_NAME]" at bounding box center [515, 501] width 488 height 26
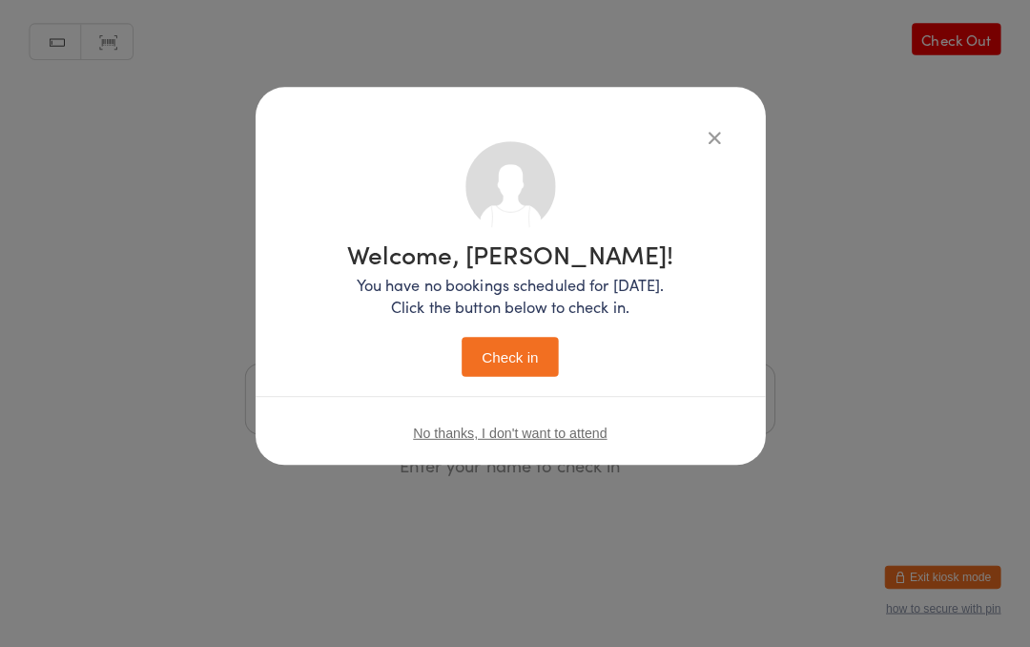
click at [502, 346] on button "Check in" at bounding box center [514, 361] width 95 height 39
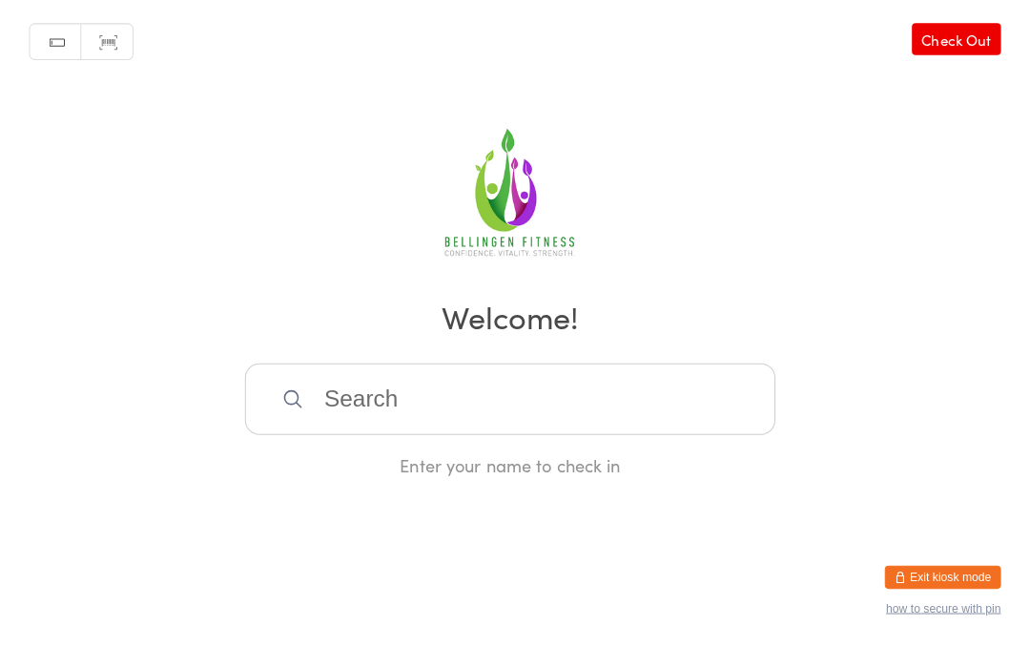
click at [657, 388] on input "search" at bounding box center [515, 402] width 523 height 71
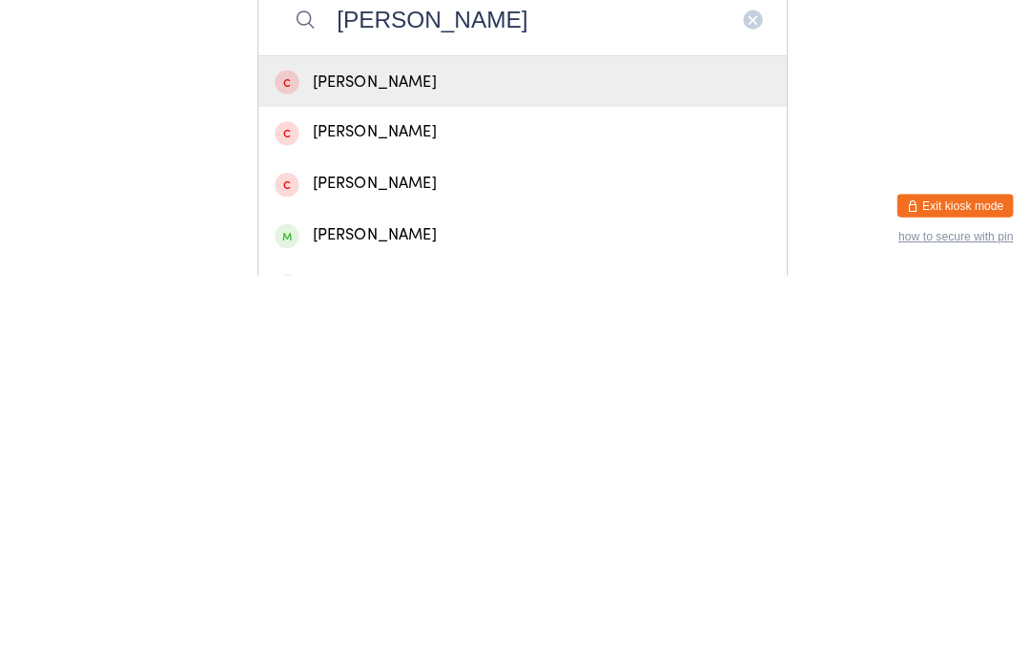
scroll to position [10, 0]
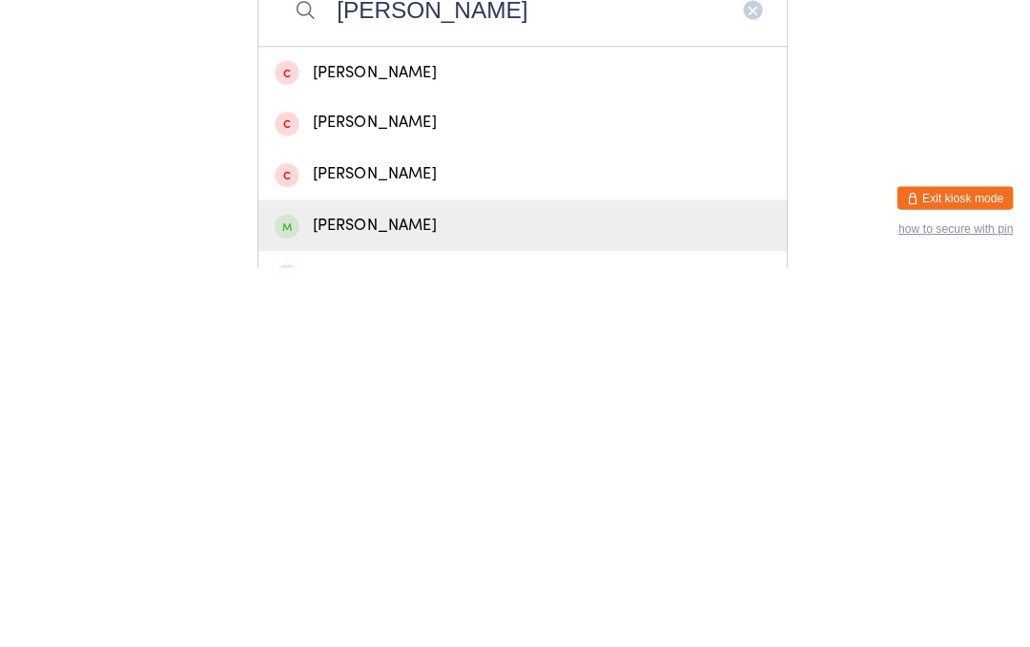
type input "[PERSON_NAME]"
click at [426, 592] on div "[PERSON_NAME]" at bounding box center [515, 605] width 488 height 26
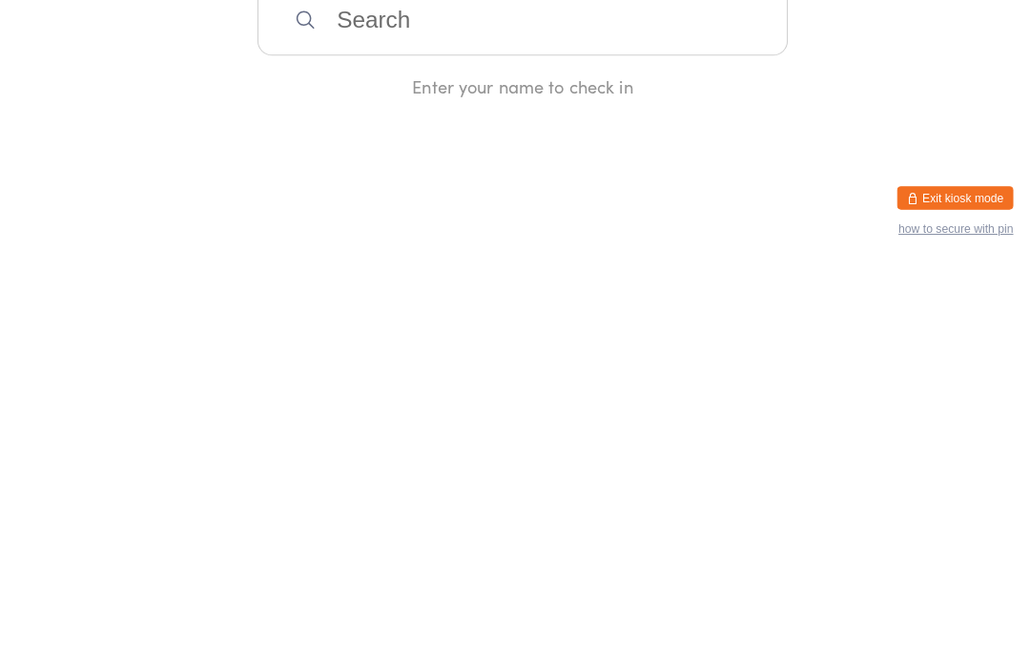
scroll to position [0, 0]
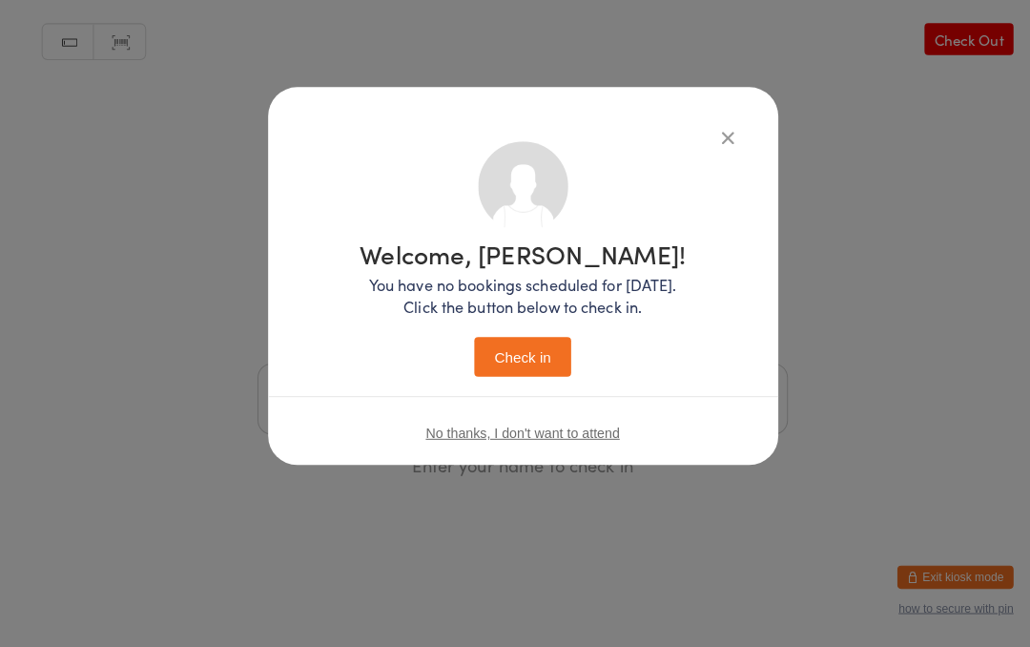
click at [515, 349] on button "Check in" at bounding box center [514, 361] width 95 height 39
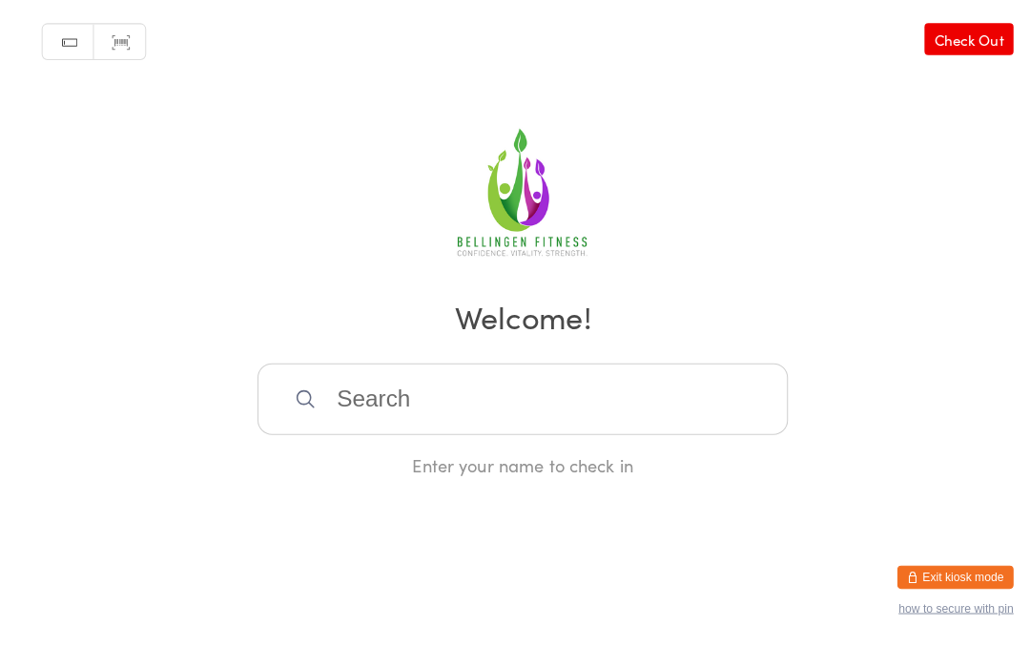
click at [503, 400] on input "search" at bounding box center [515, 402] width 523 height 71
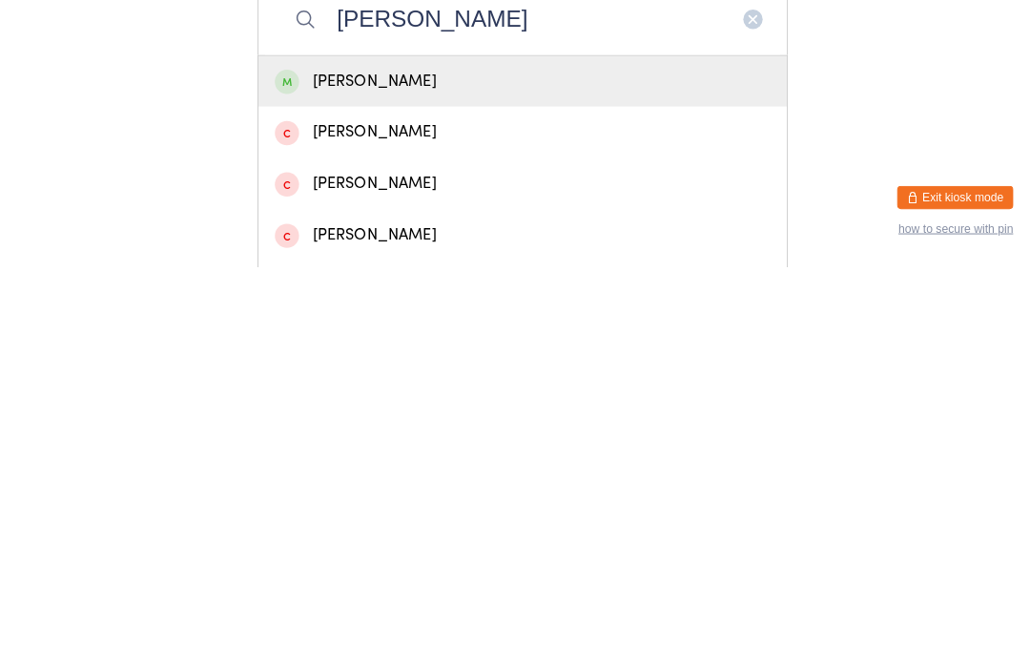
type input "[PERSON_NAME]"
click at [495, 451] on div "[PERSON_NAME]" at bounding box center [515, 464] width 488 height 26
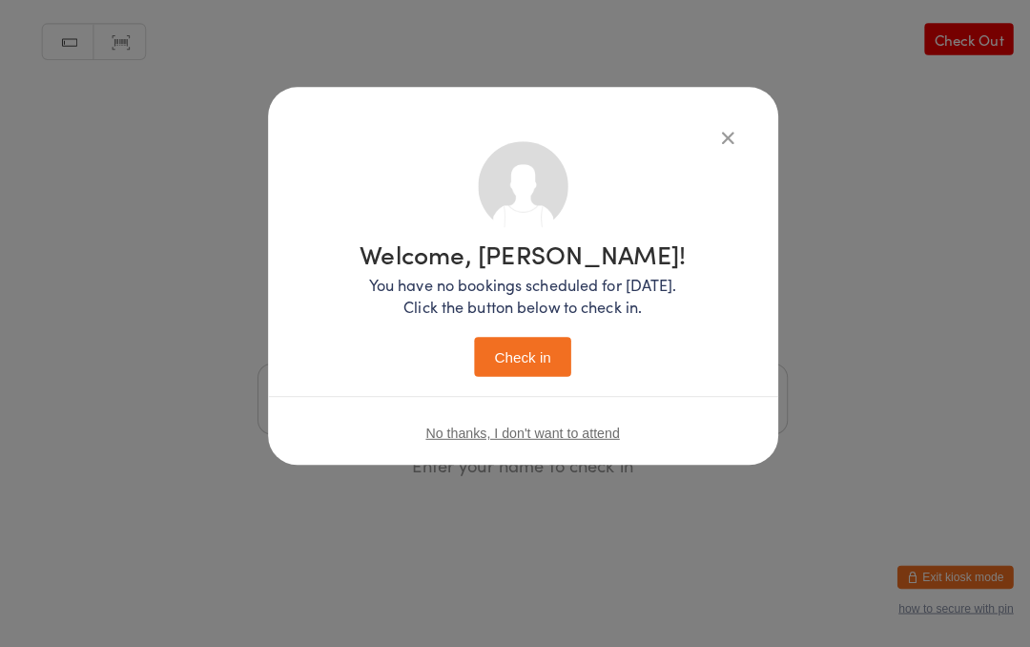
click at [523, 342] on button "Check in" at bounding box center [514, 361] width 95 height 39
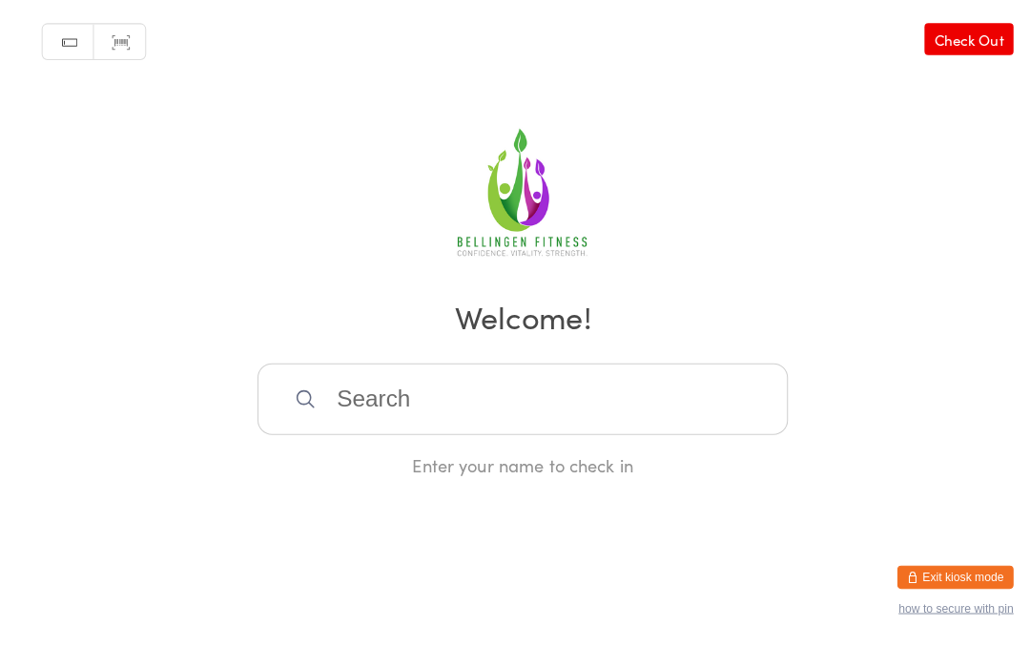
click at [471, 360] on div "Manual search Scanner input Check Out Welcome! Enter your name to check in" at bounding box center [515, 240] width 1030 height 480
click at [539, 399] on input "search" at bounding box center [515, 402] width 523 height 71
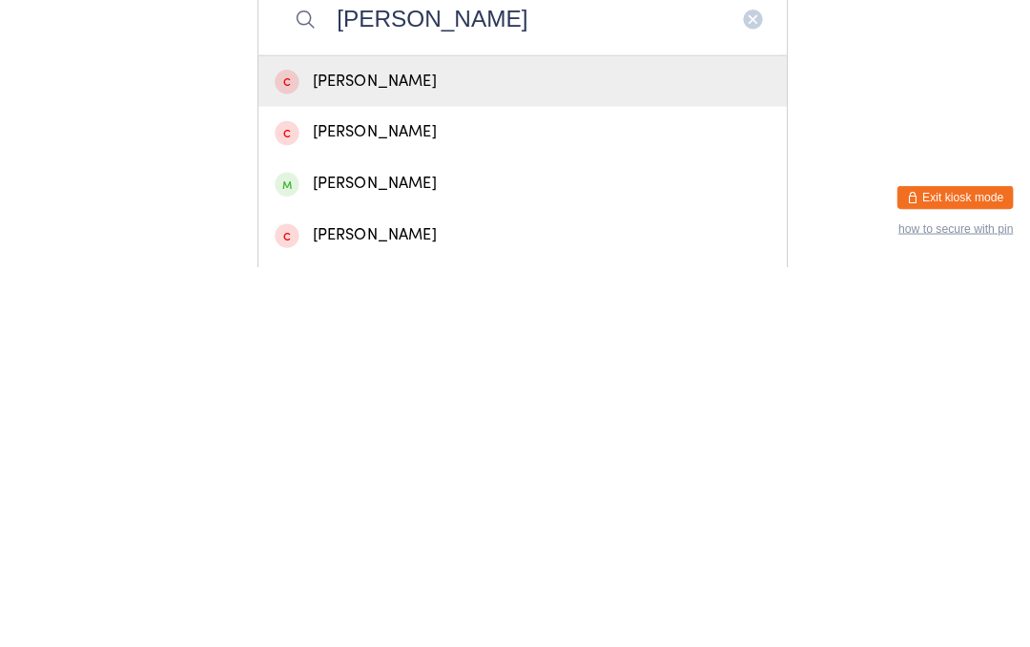
type input "[PERSON_NAME]"
click at [376, 539] on div "[PERSON_NAME]" at bounding box center [515, 564] width 521 height 51
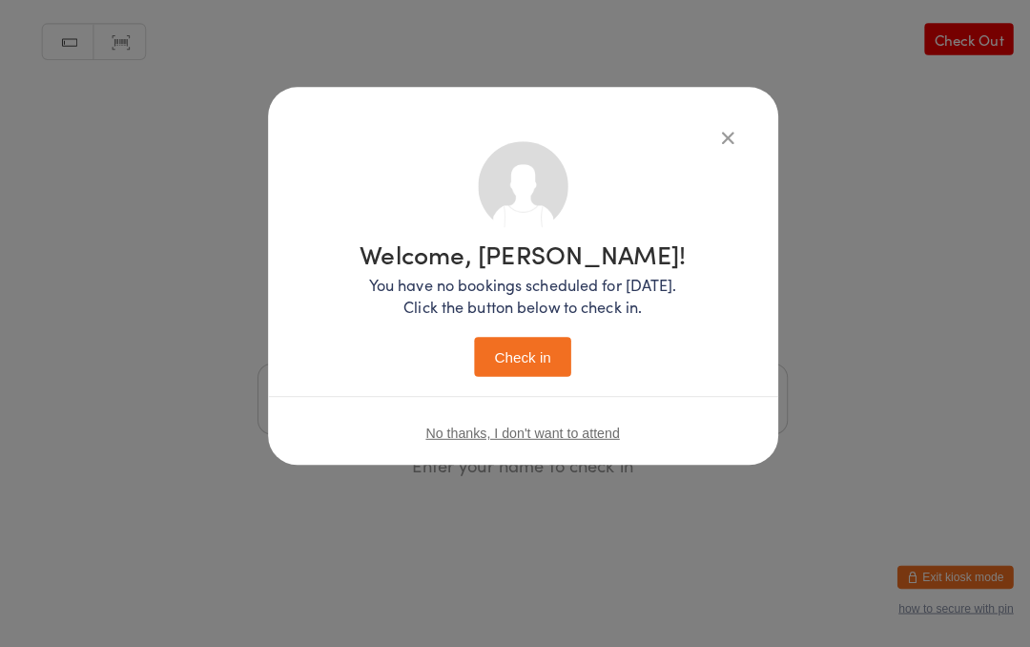
click at [515, 355] on button "Check in" at bounding box center [514, 361] width 95 height 39
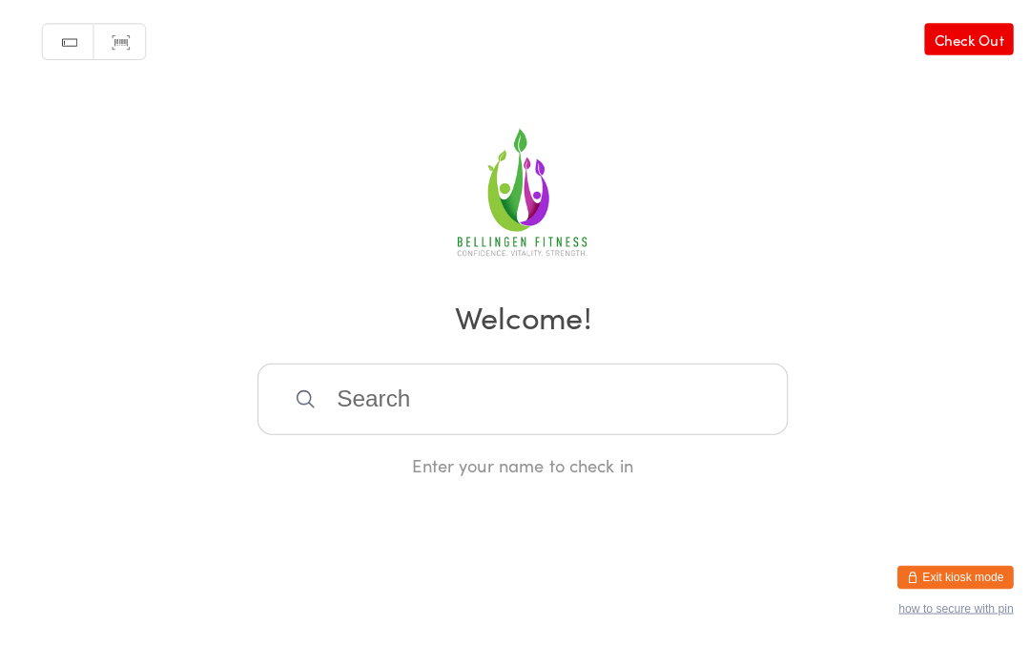
click at [403, 419] on input "search" at bounding box center [515, 402] width 523 height 71
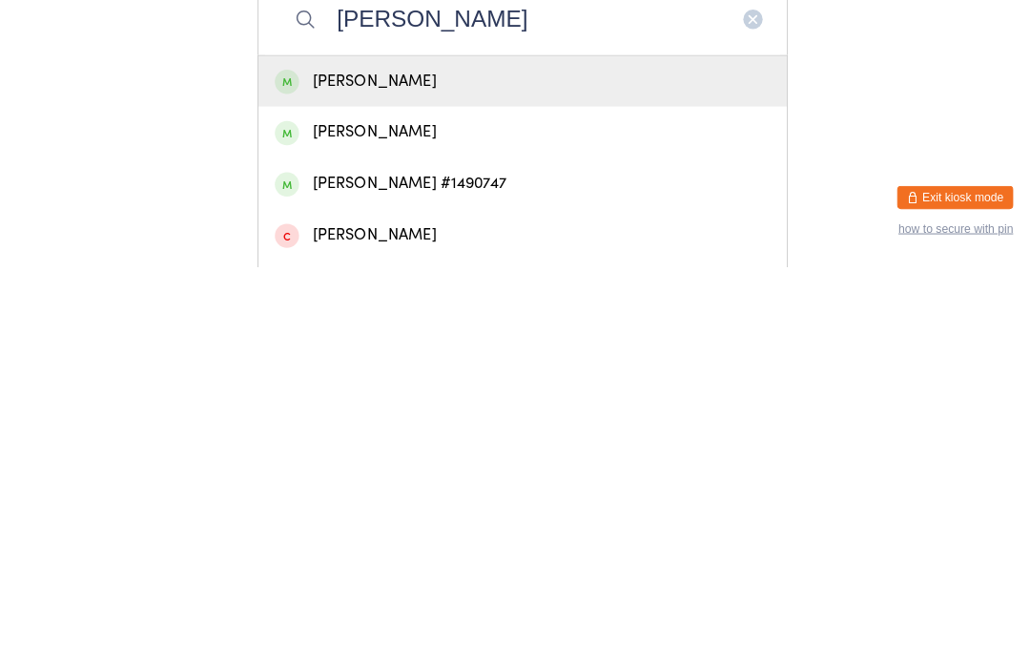
type input "[PERSON_NAME]"
click at [421, 551] on div "[PERSON_NAME] #1490747" at bounding box center [515, 564] width 488 height 26
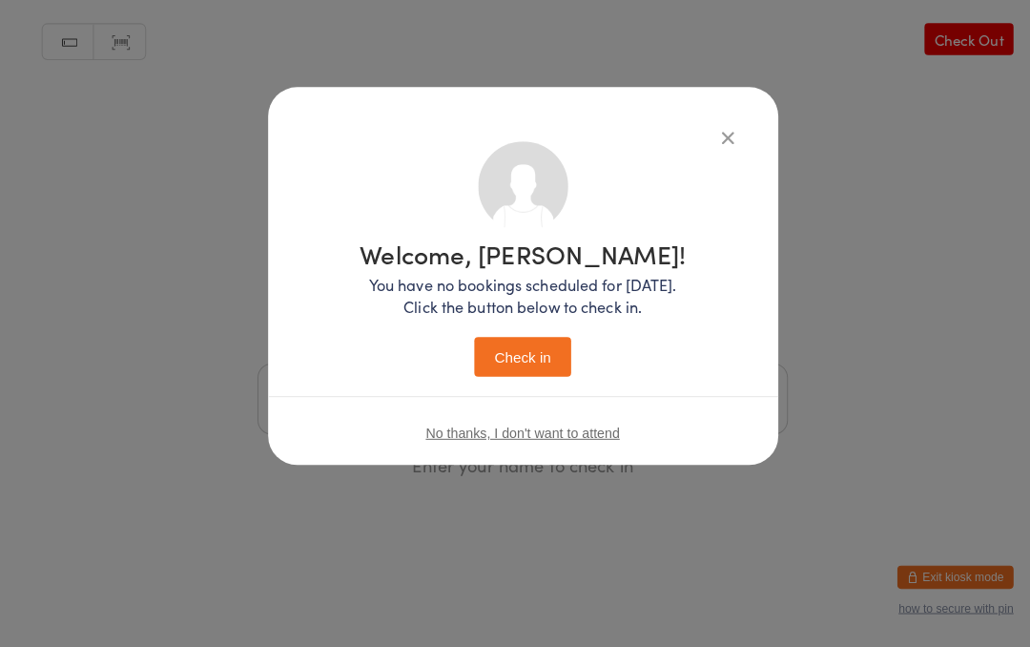
click at [515, 344] on button "Check in" at bounding box center [514, 361] width 95 height 39
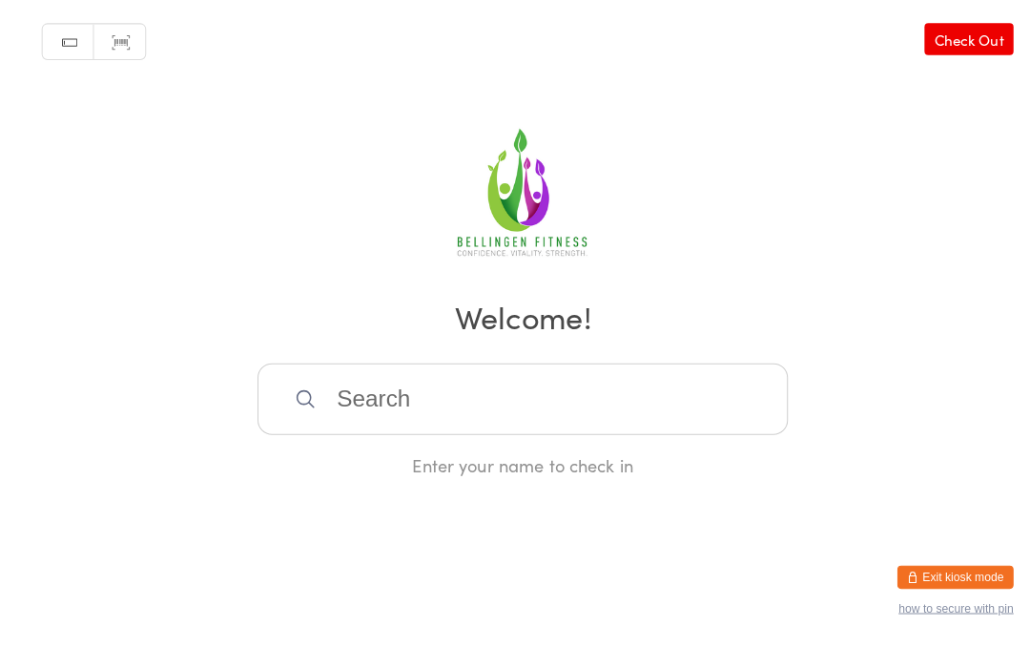
click at [358, 405] on input "search" at bounding box center [515, 402] width 523 height 71
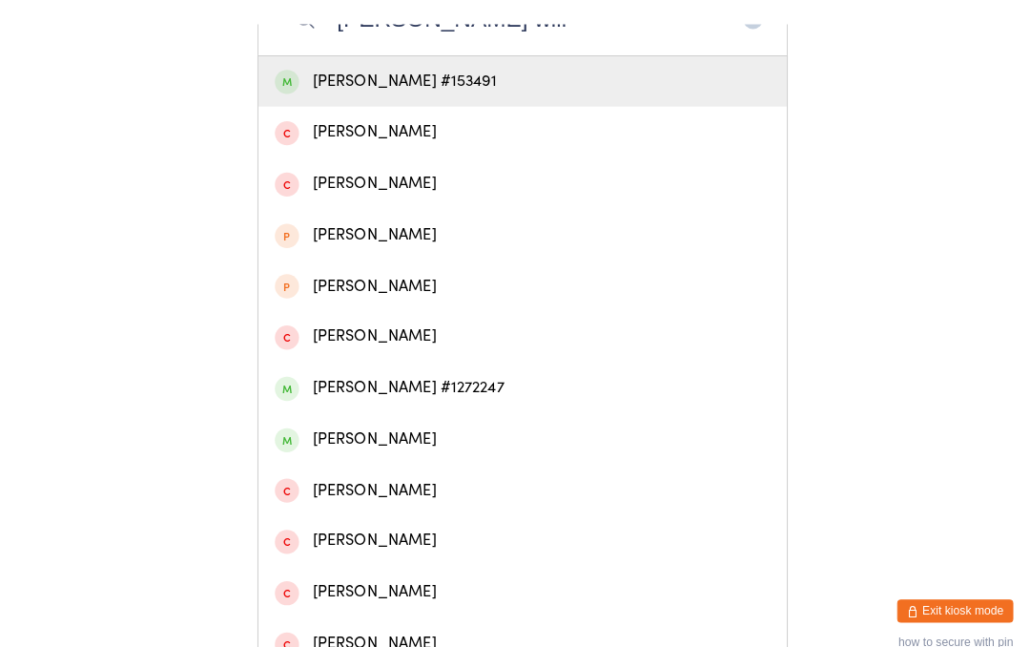
scroll to position [407, 0]
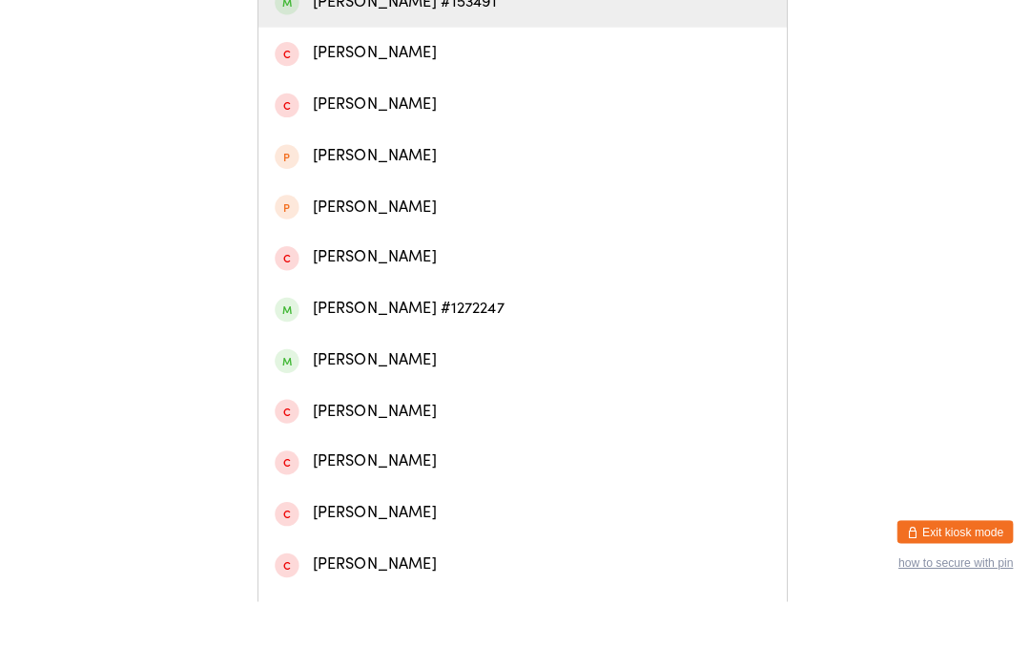
type input "[PERSON_NAME] will"
click at [509, 44] on div "[PERSON_NAME] #153491" at bounding box center [515, 57] width 488 height 26
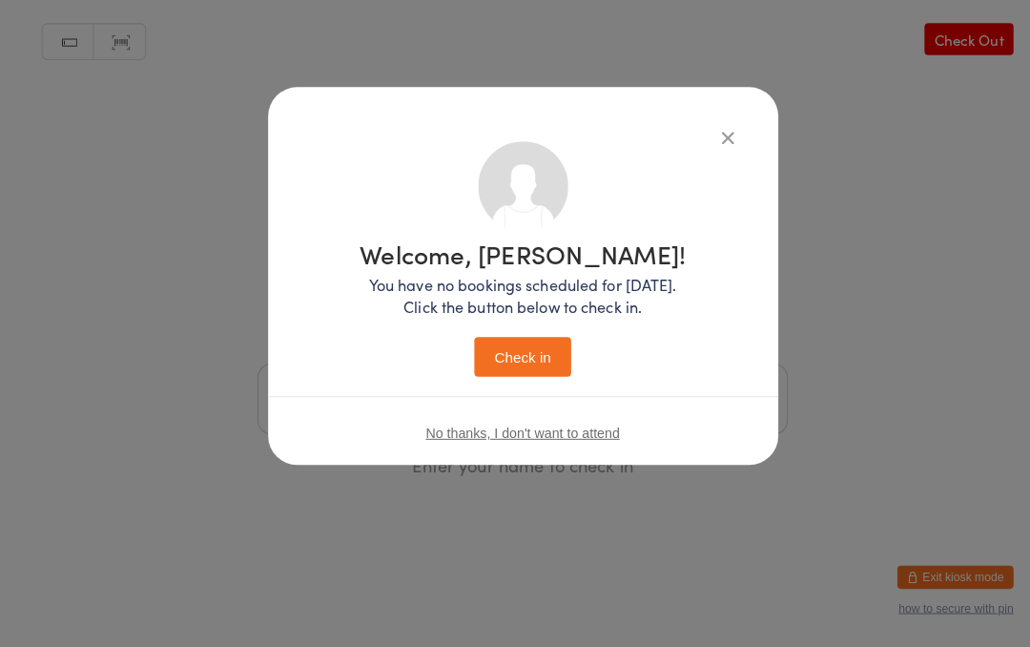
click at [509, 355] on button "Check in" at bounding box center [514, 361] width 95 height 39
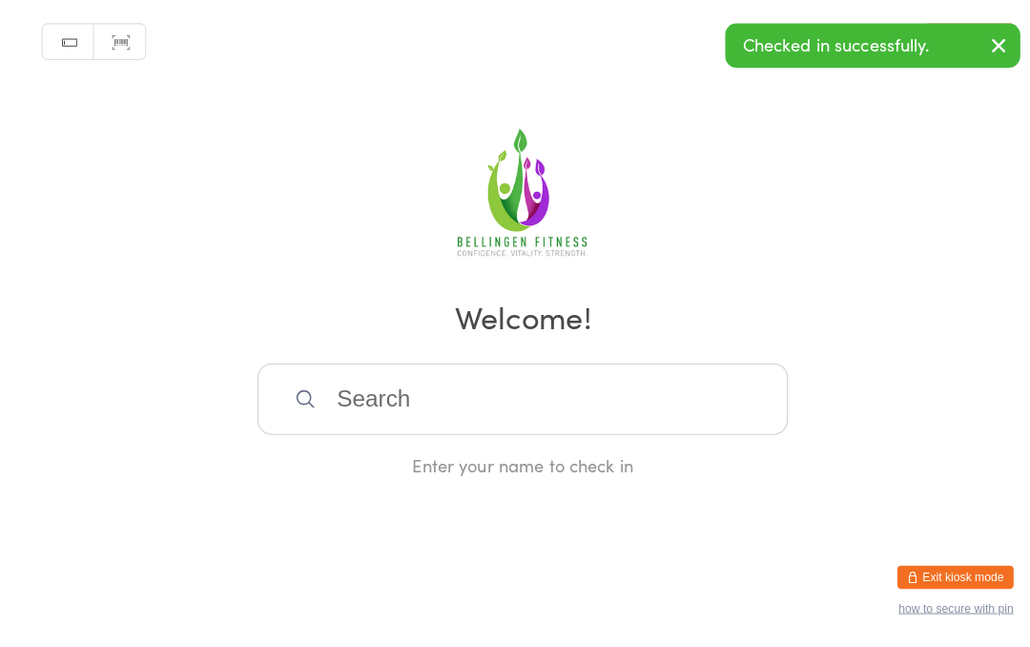
click at [704, 413] on input "search" at bounding box center [515, 402] width 523 height 71
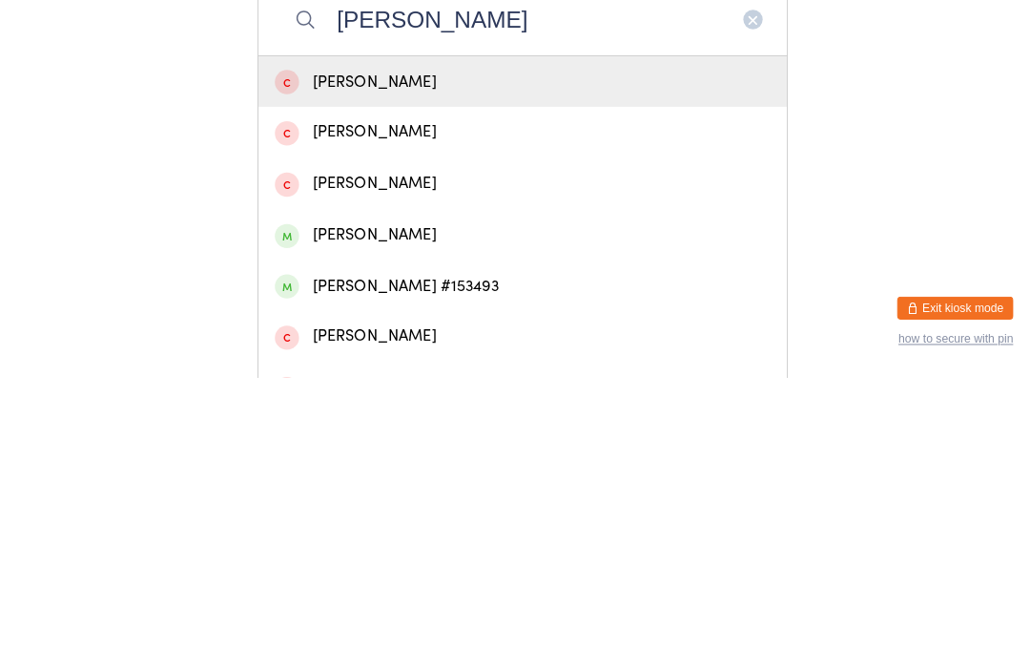
scroll to position [109, 0]
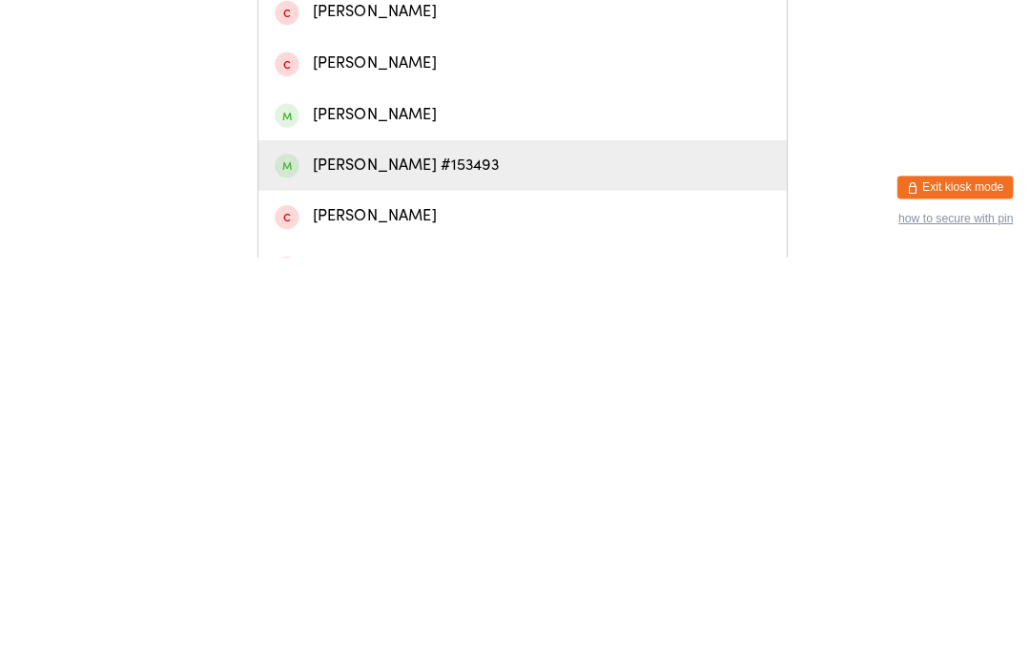
type input "[PERSON_NAME]"
click at [554, 544] on div "[PERSON_NAME] #153493" at bounding box center [515, 557] width 488 height 26
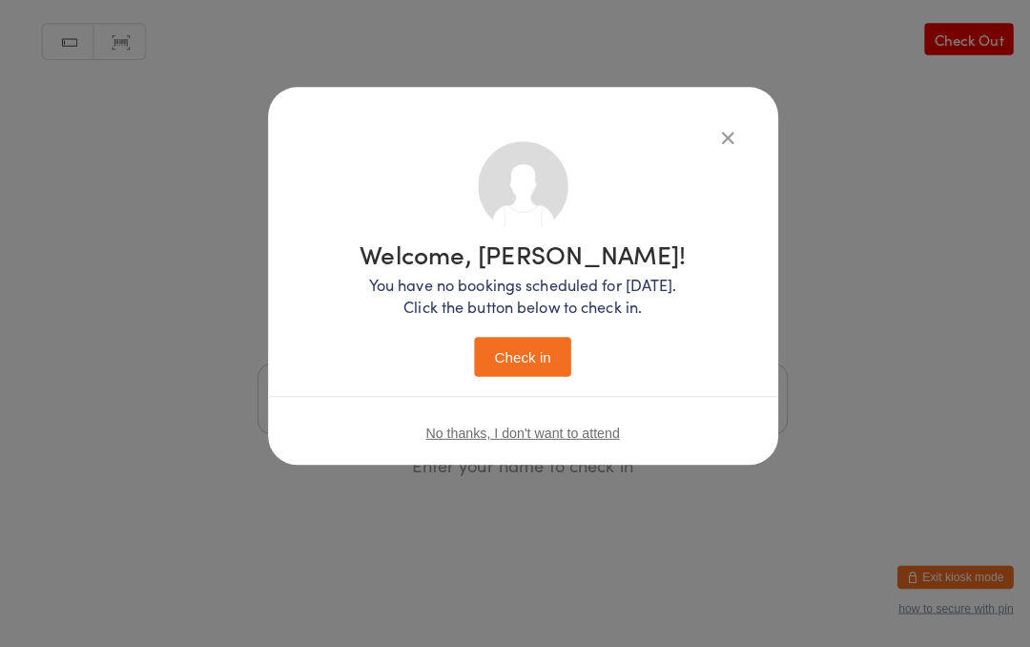
click at [550, 342] on button "Check in" at bounding box center [514, 361] width 95 height 39
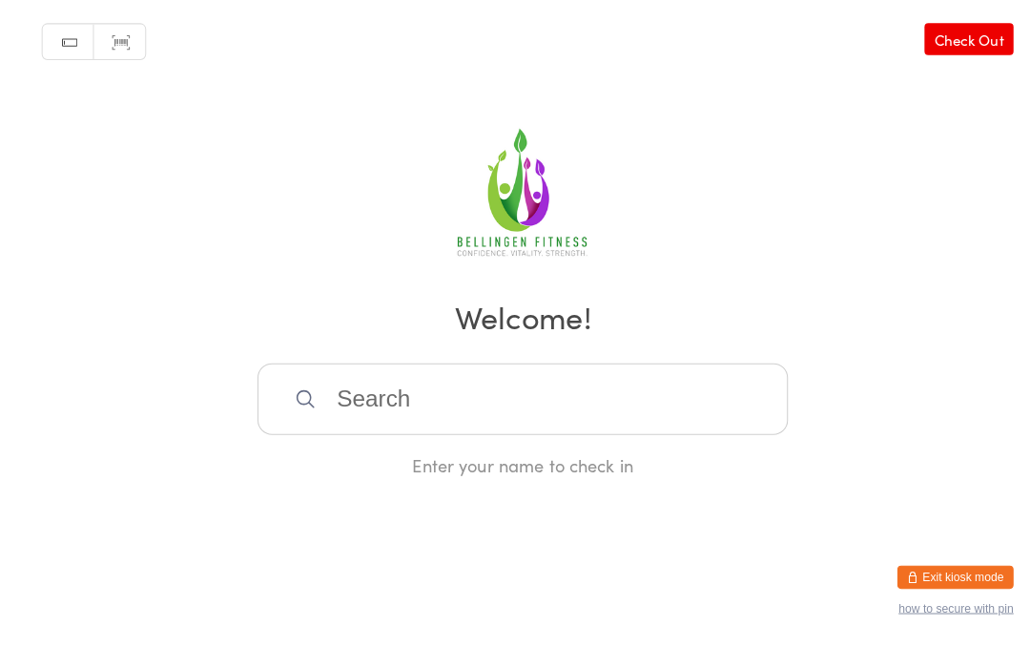
click at [447, 421] on input "search" at bounding box center [515, 402] width 523 height 71
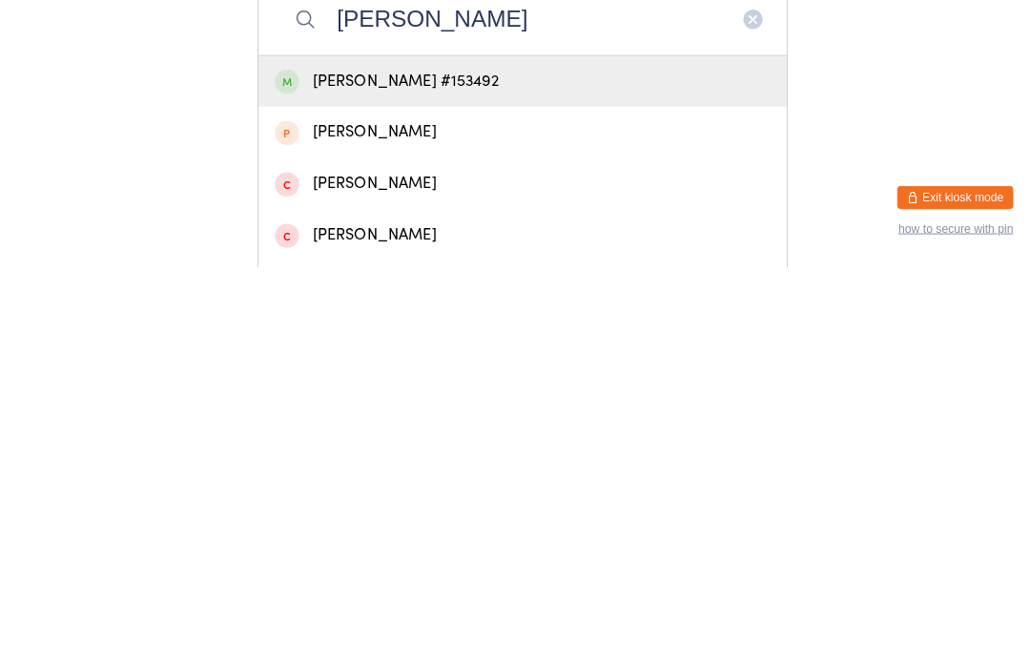
type input "[PERSON_NAME]"
click at [527, 451] on div "[PERSON_NAME] #153492" at bounding box center [515, 464] width 488 height 26
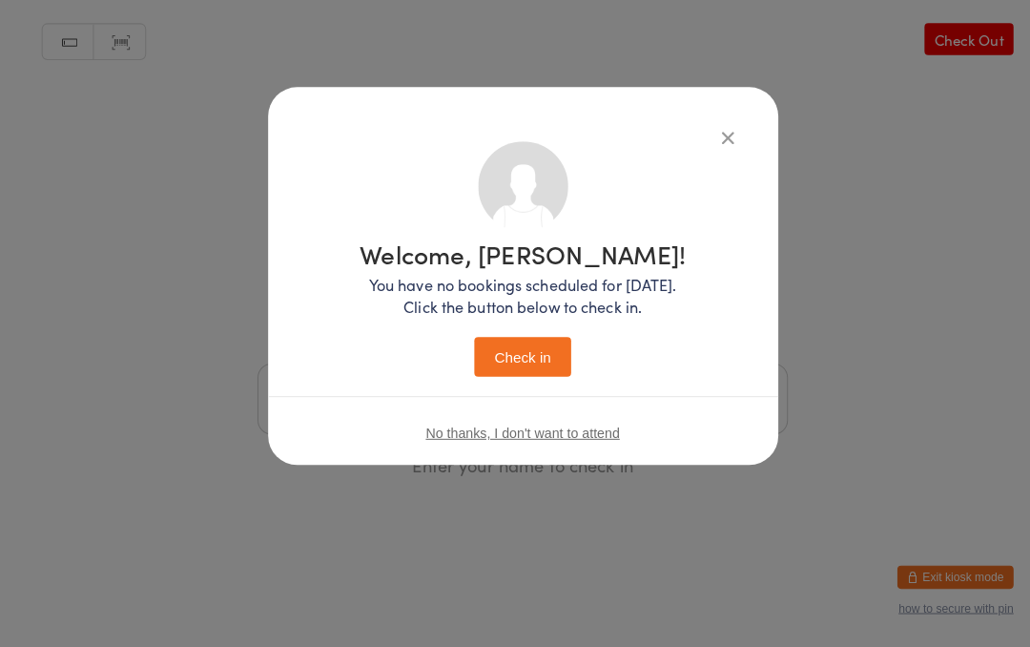
click at [538, 342] on button "Check in" at bounding box center [514, 361] width 95 height 39
